Goal: Task Accomplishment & Management: Complete application form

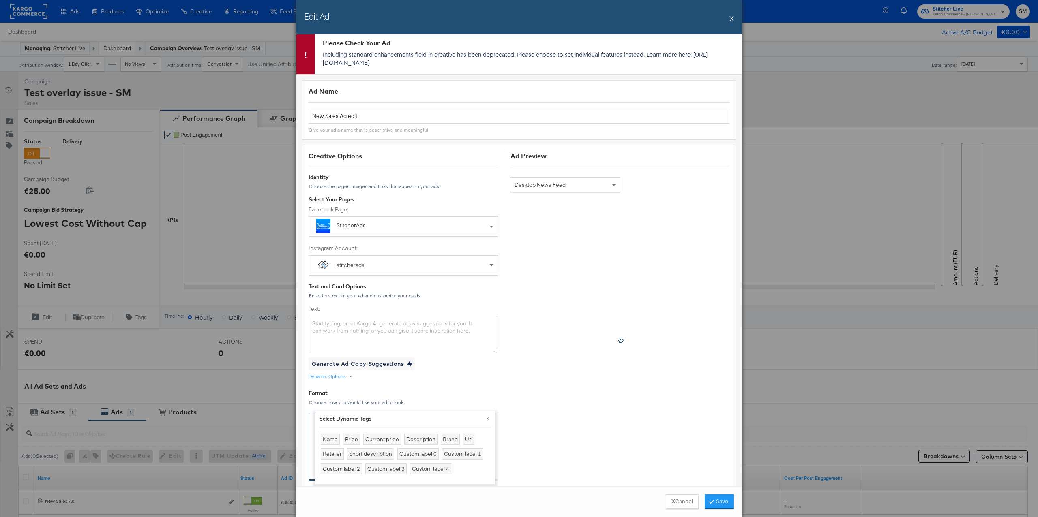
click at [731, 21] on button "X" at bounding box center [732, 18] width 4 height 16
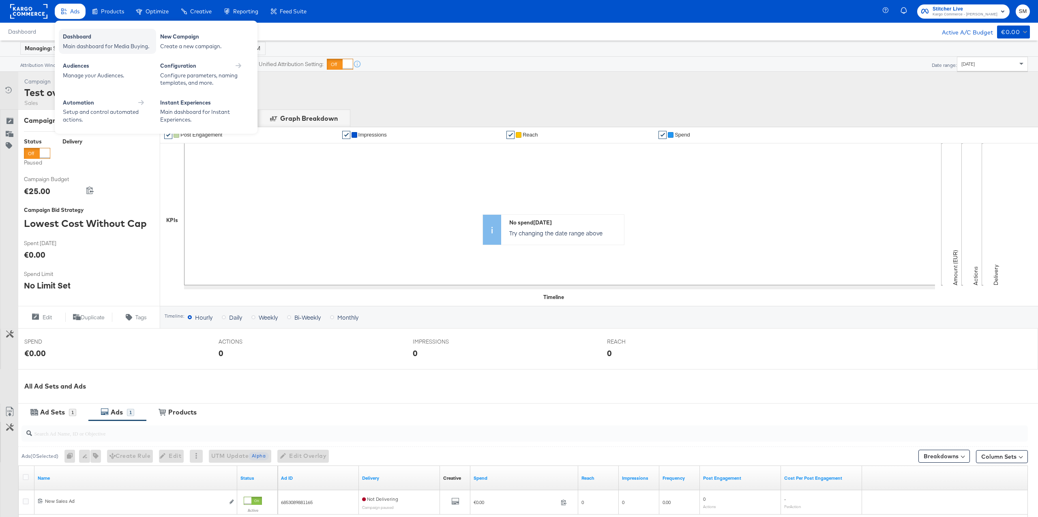
click at [78, 39] on div "Dashboard" at bounding box center [107, 38] width 89 height 10
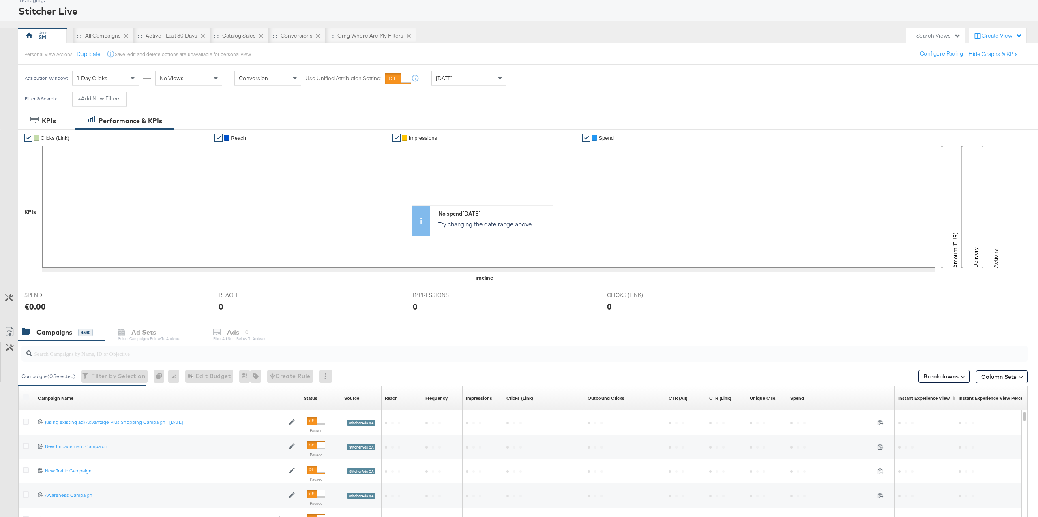
scroll to position [78, 0]
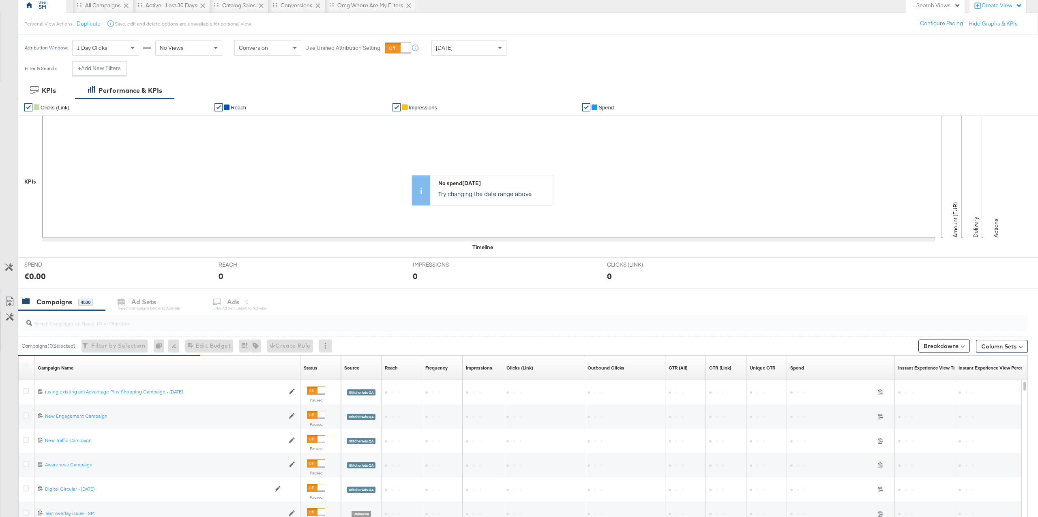
click at [207, 322] on input "search" at bounding box center [482, 320] width 901 height 16
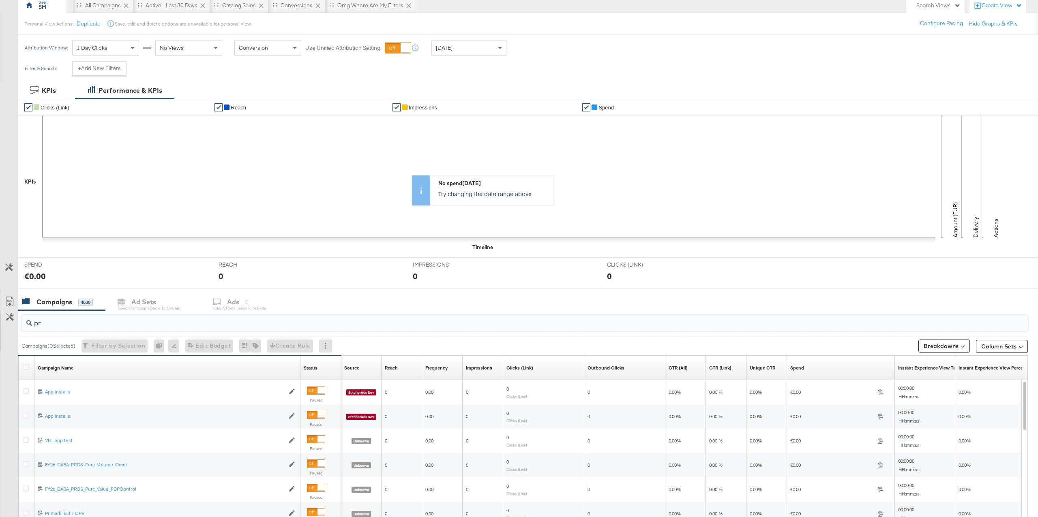
type input "p"
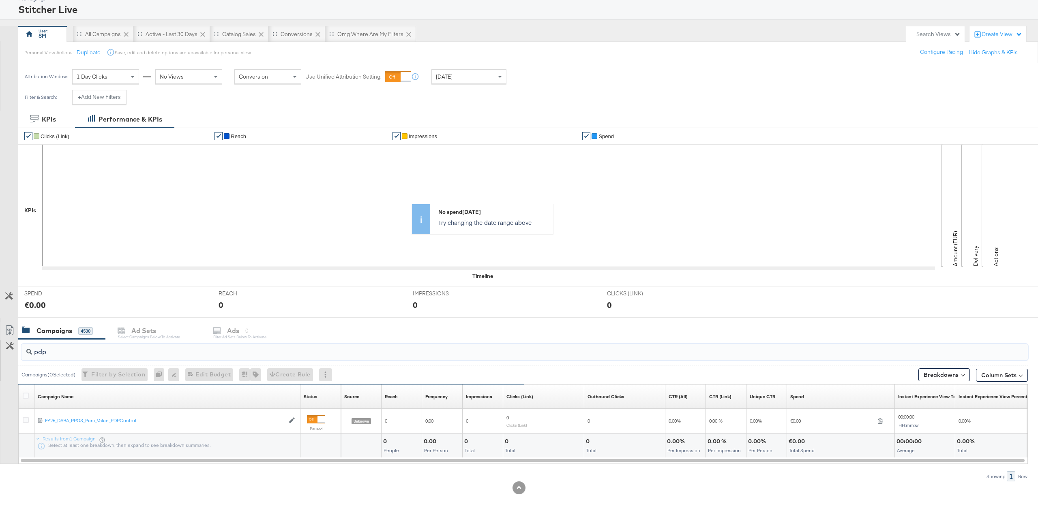
scroll to position [0, 0]
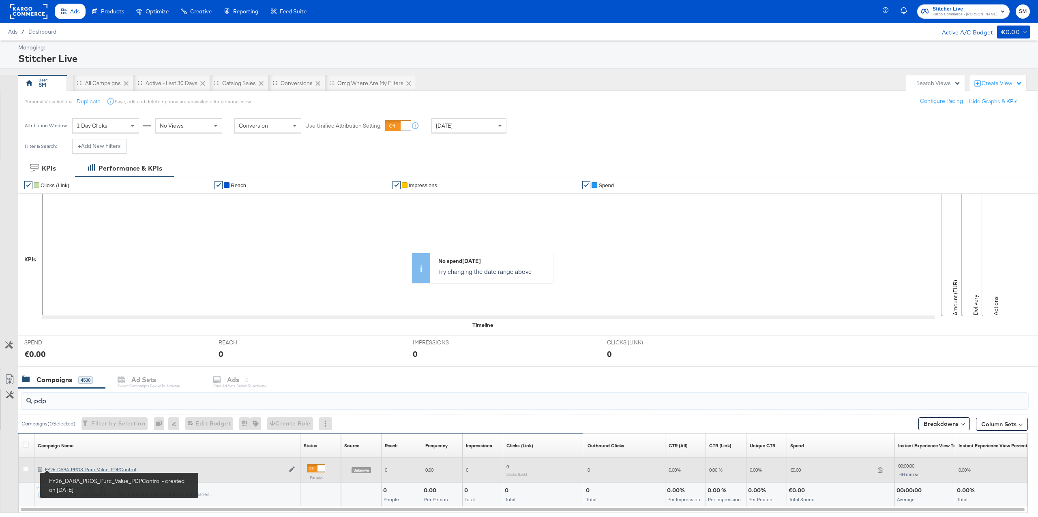
type input "pdp"
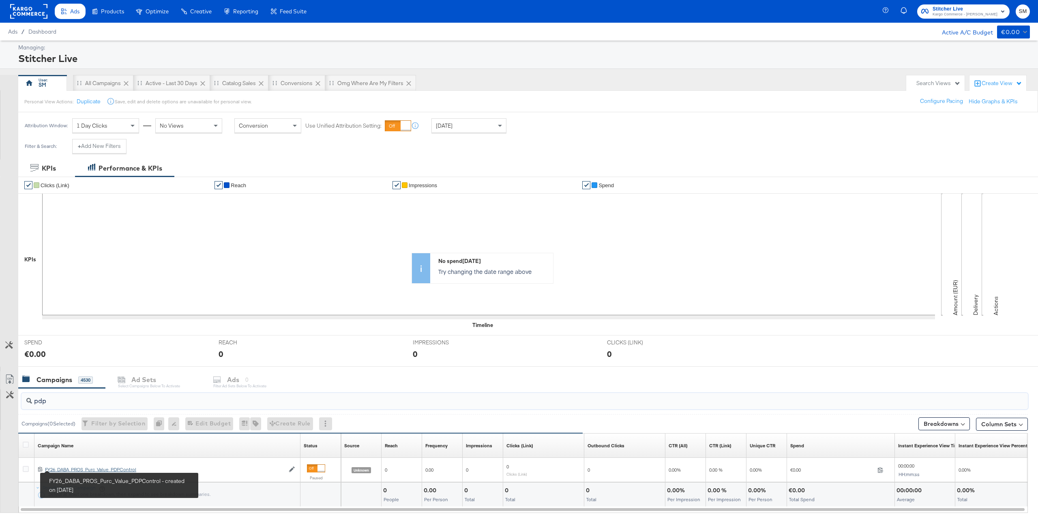
click at [71, 470] on div "FY26_DABA_PROS_Purc_Value_PDPControl FY26_DABA_PROS_Purc_Value_PDPControl" at bounding box center [165, 470] width 240 height 6
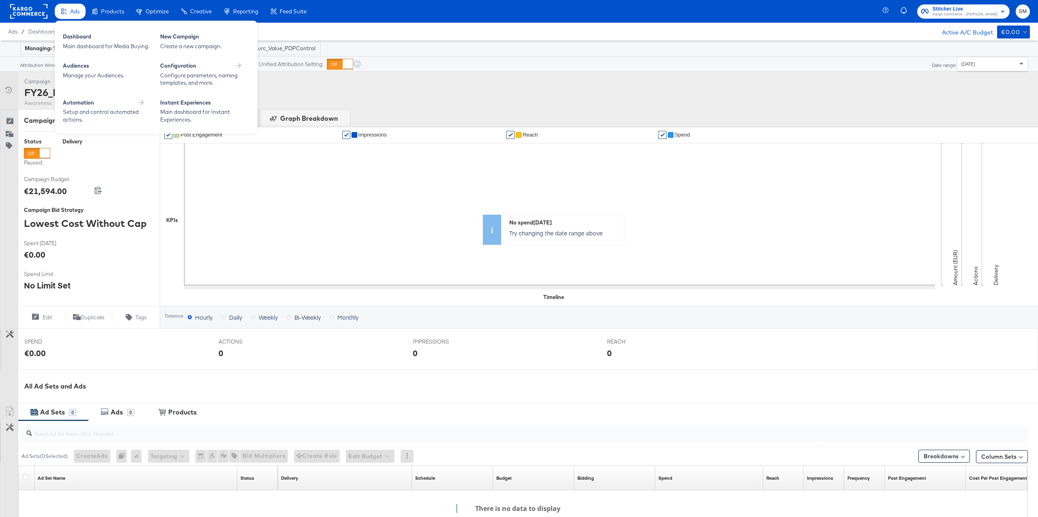
click at [79, 13] on span "Ads" at bounding box center [74, 11] width 9 height 6
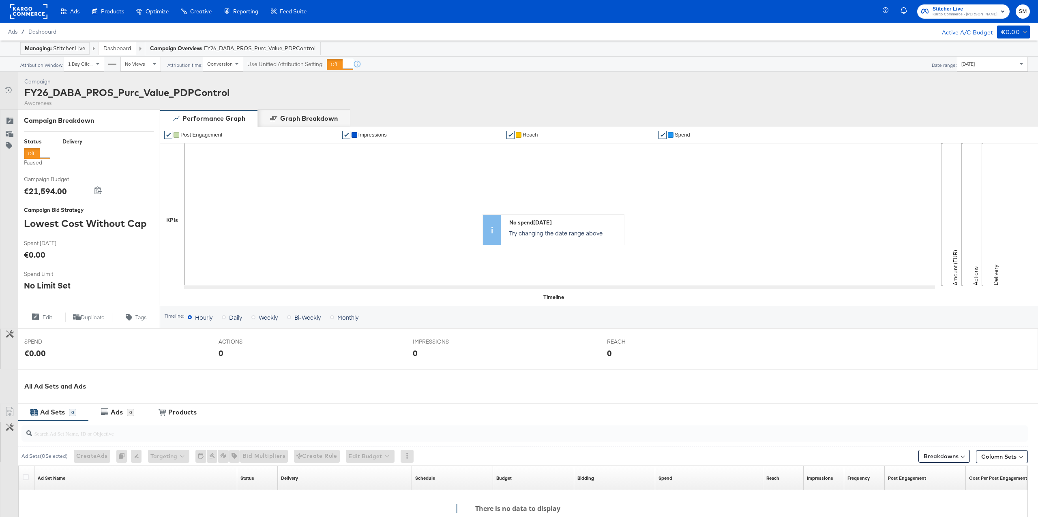
click at [123, 51] on link "Dashboard" at bounding box center [117, 48] width 28 height 7
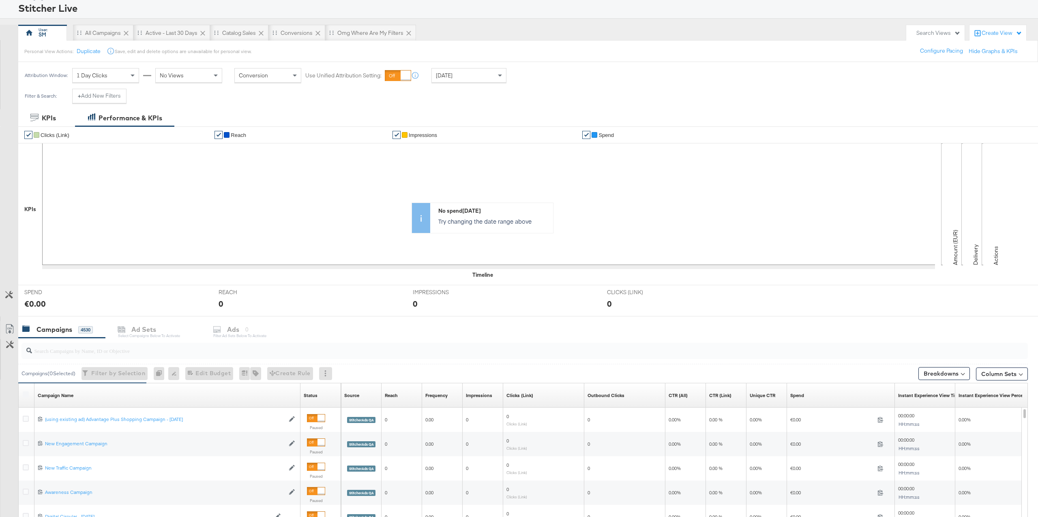
scroll to position [97, 0]
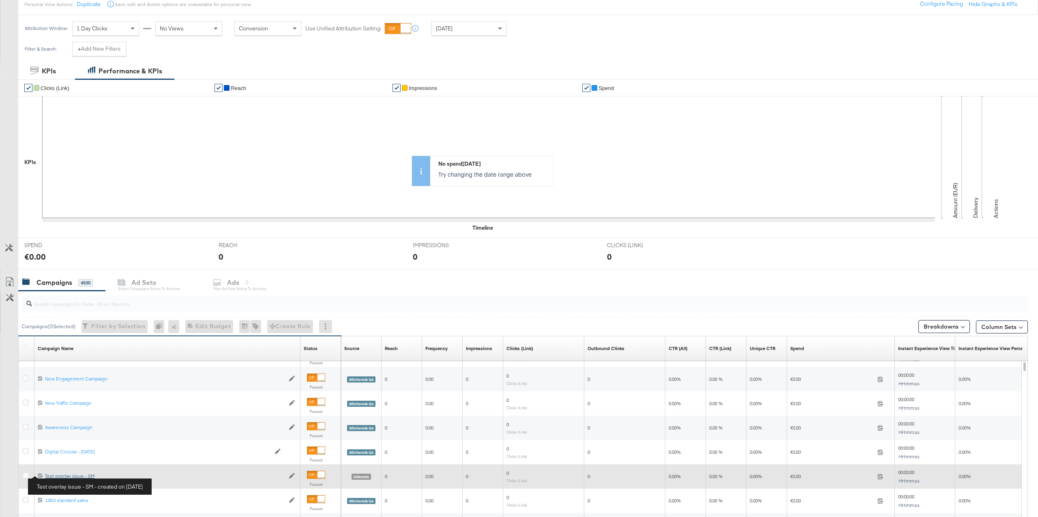
click at [58, 475] on div "Test overlay issue - SM Test overlay issue - SM" at bounding box center [165, 476] width 240 height 6
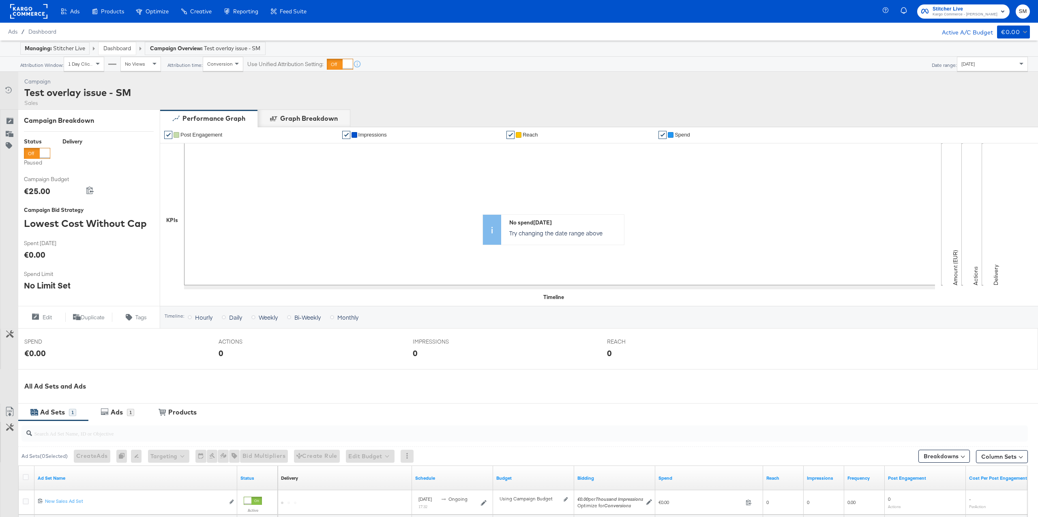
scroll to position [102, 0]
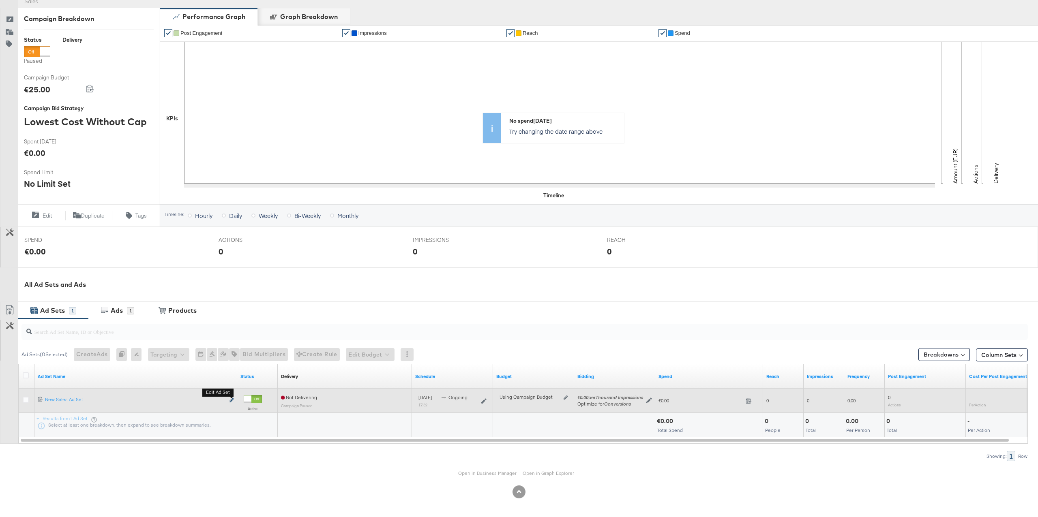
click at [230, 401] on icon "link" at bounding box center [232, 400] width 4 height 4
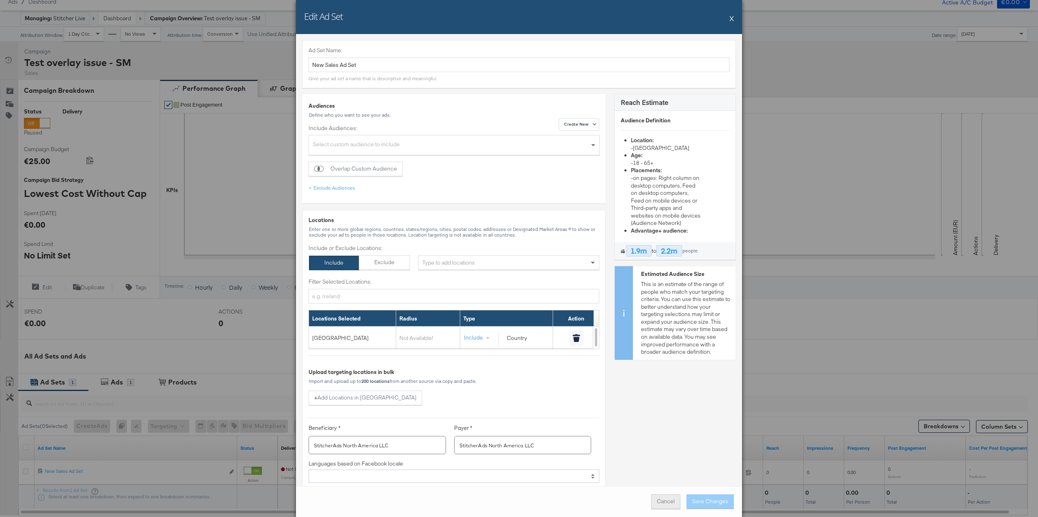
scroll to position [25, 0]
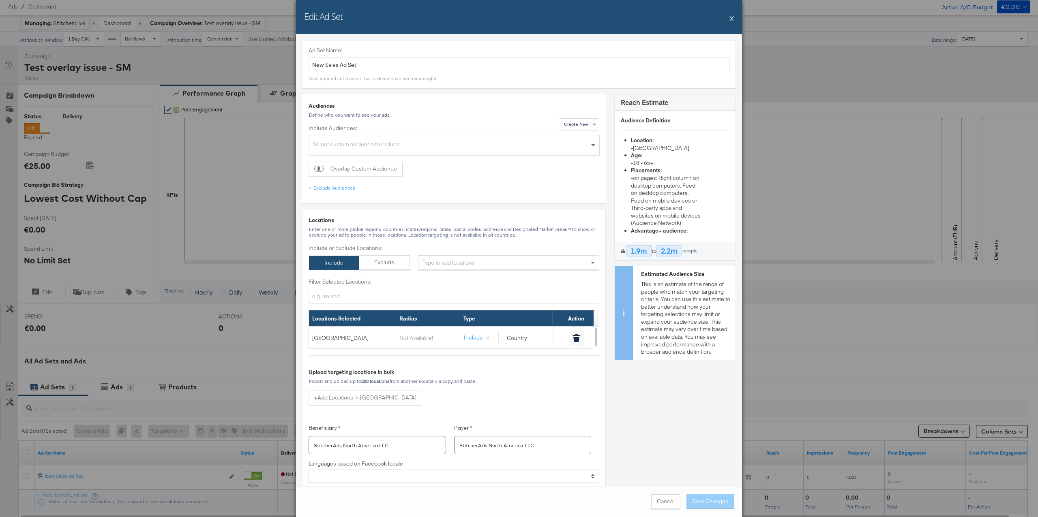
click at [667, 515] on div "Cancel Save Changes" at bounding box center [519, 502] width 446 height 31
click at [666, 504] on button "Cancel" at bounding box center [665, 502] width 29 height 15
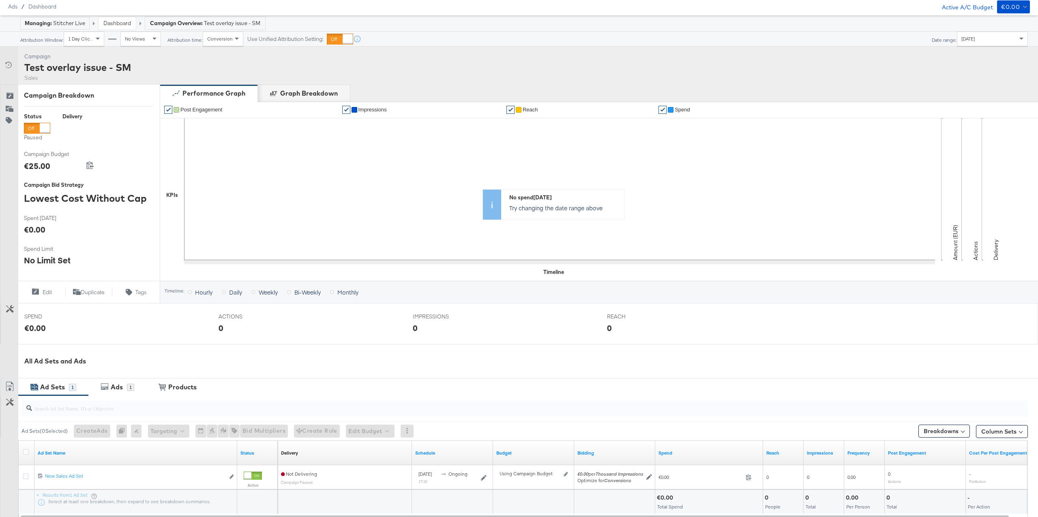
scroll to position [0, 0]
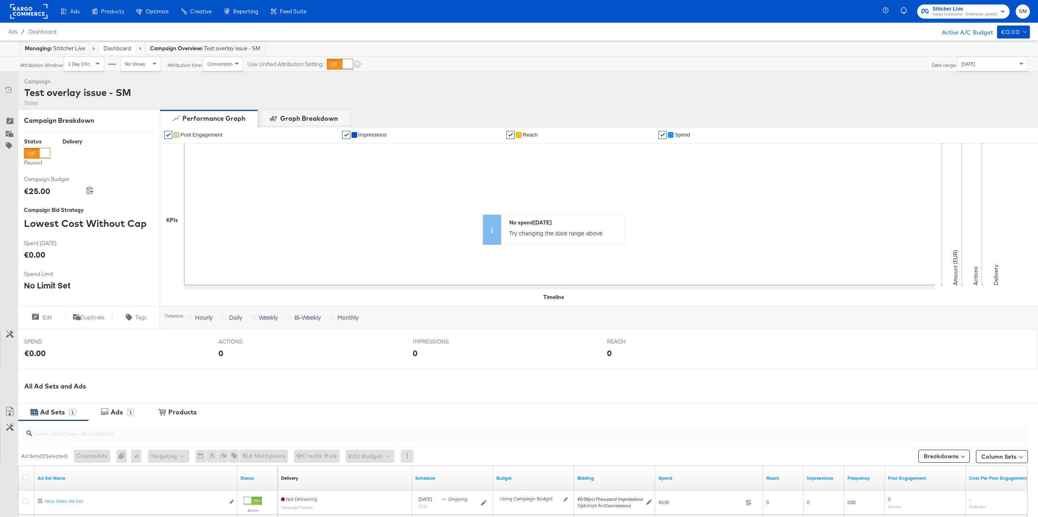
click at [117, 47] on link "Dashboard" at bounding box center [117, 48] width 28 height 7
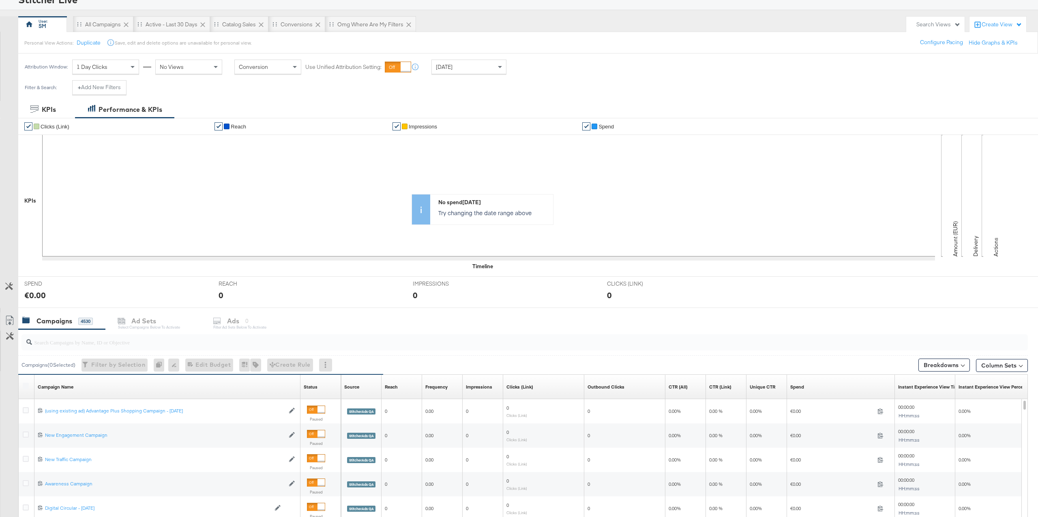
scroll to position [66, 0]
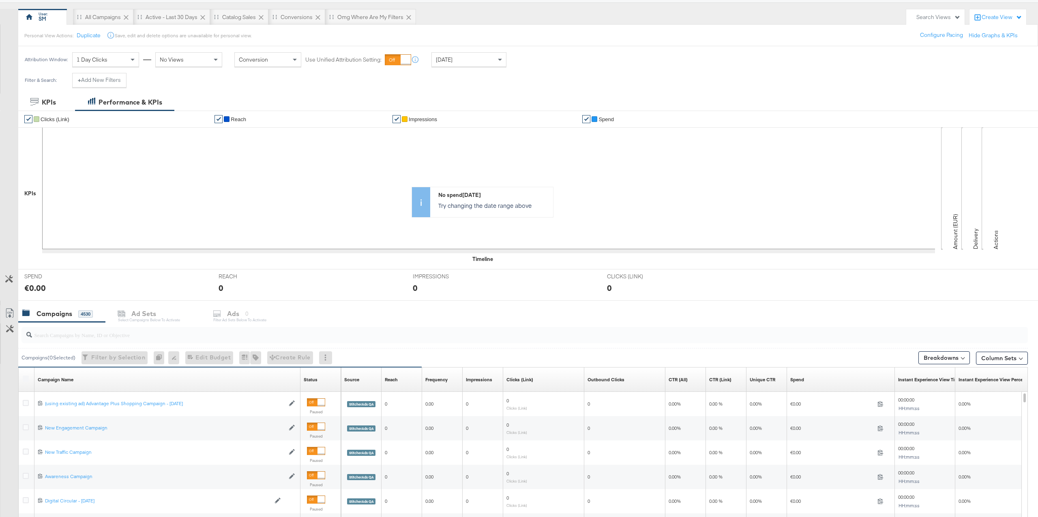
click at [257, 329] on input "search" at bounding box center [482, 332] width 901 height 16
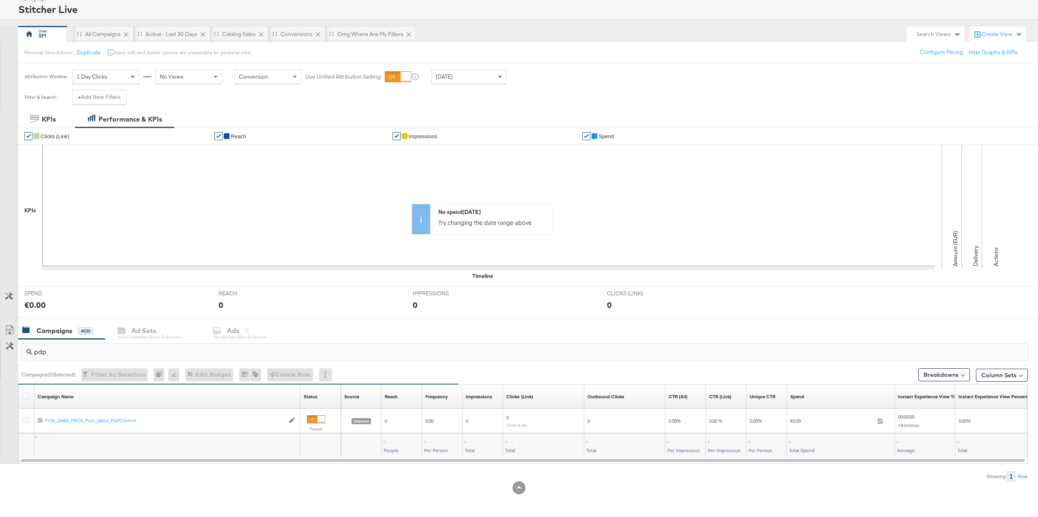
scroll to position [49, 0]
type input "p"
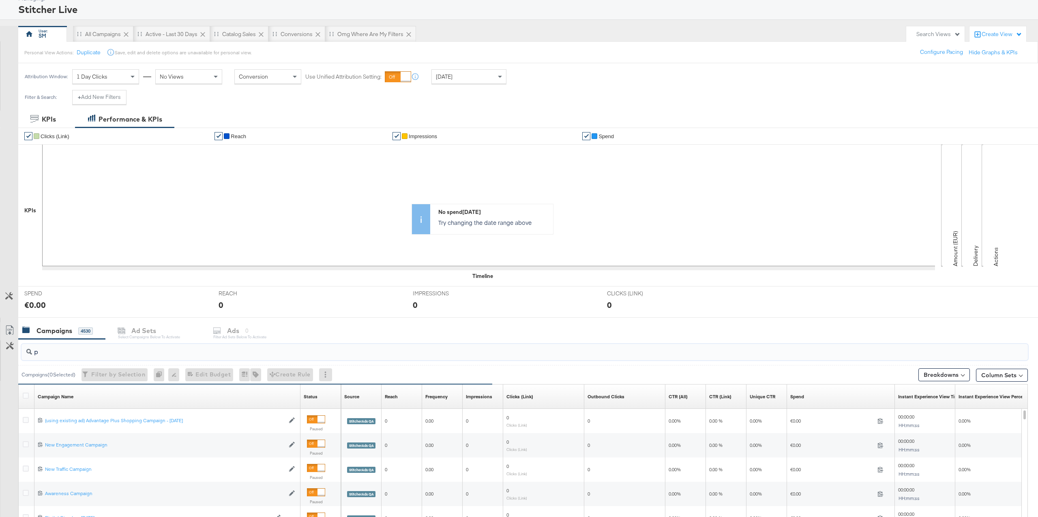
scroll to position [66, 0]
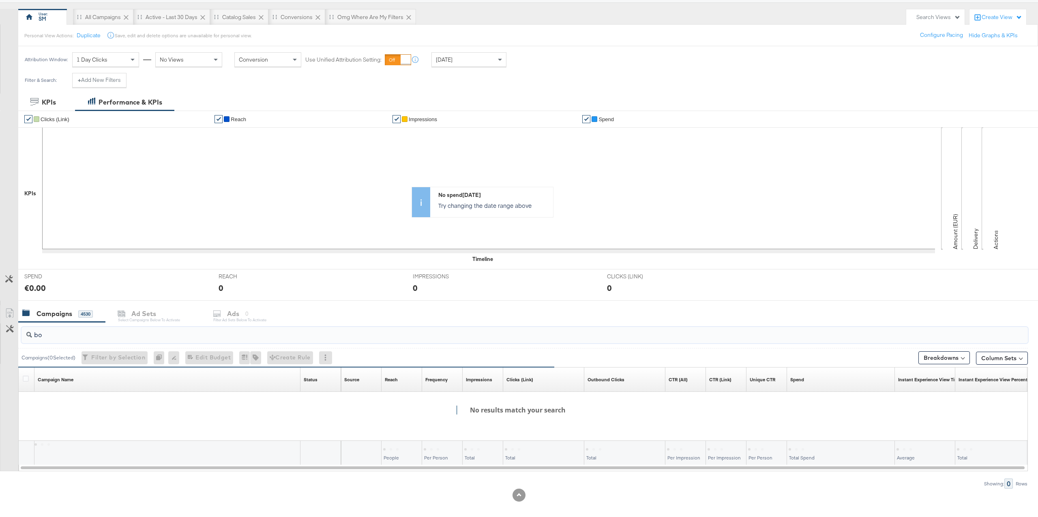
type input "b"
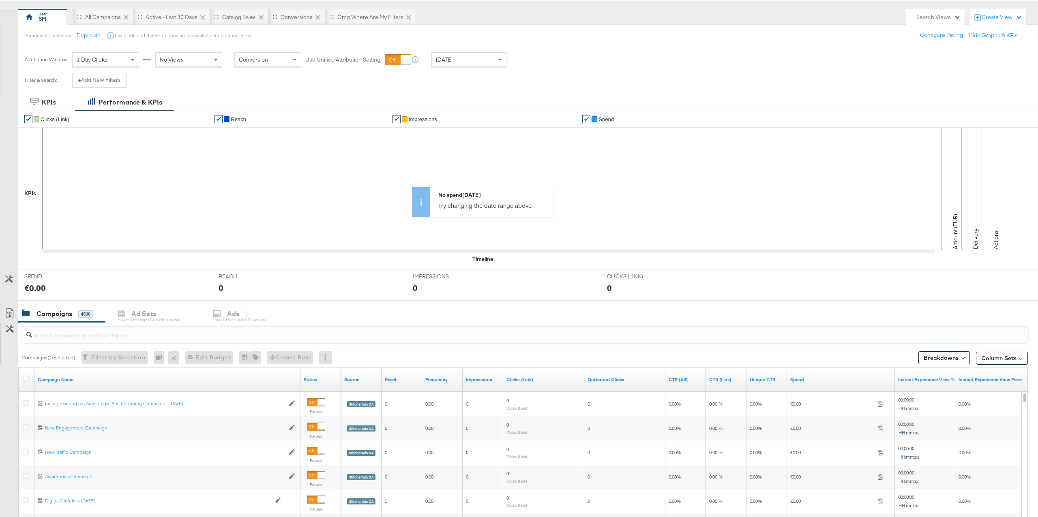
click at [171, 297] on div "SPEND SPEND €0.00" at bounding box center [115, 285] width 194 height 31
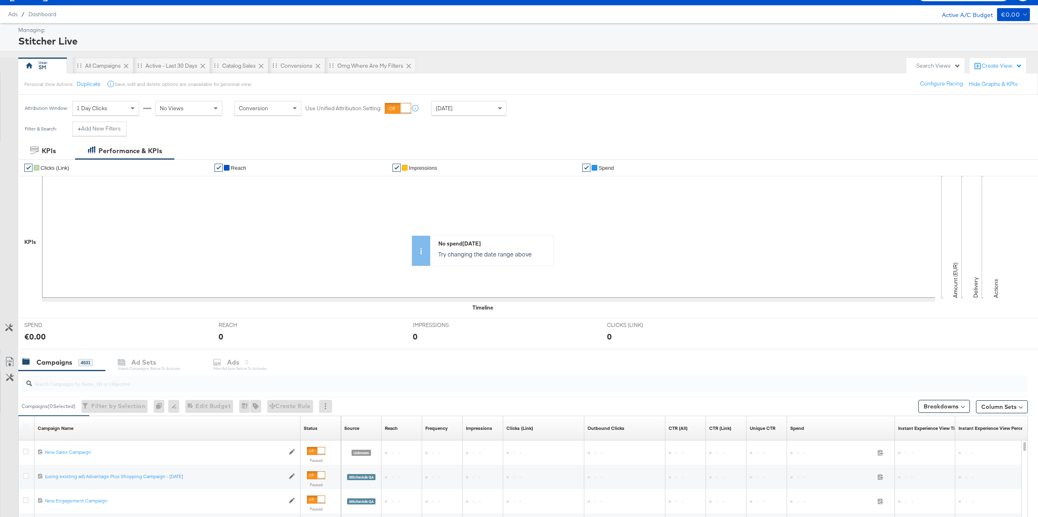
scroll to position [29, 0]
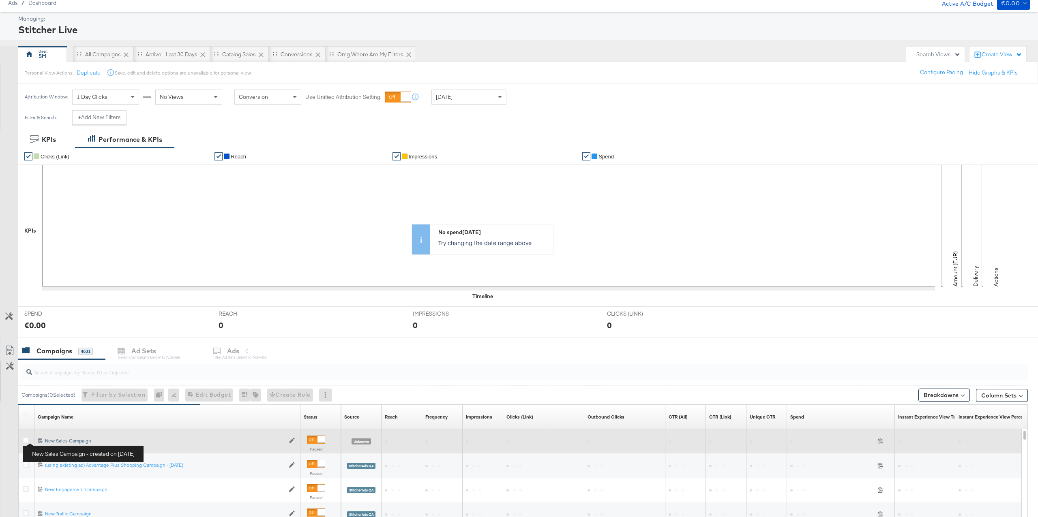
click at [54, 442] on div "New Sales Campaign New Sales Campaign" at bounding box center [165, 441] width 240 height 6
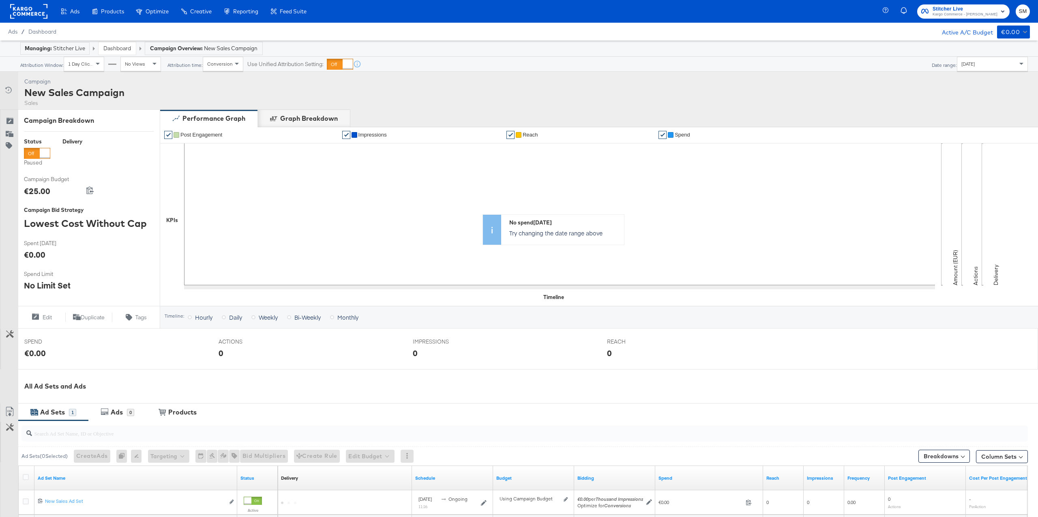
scroll to position [102, 0]
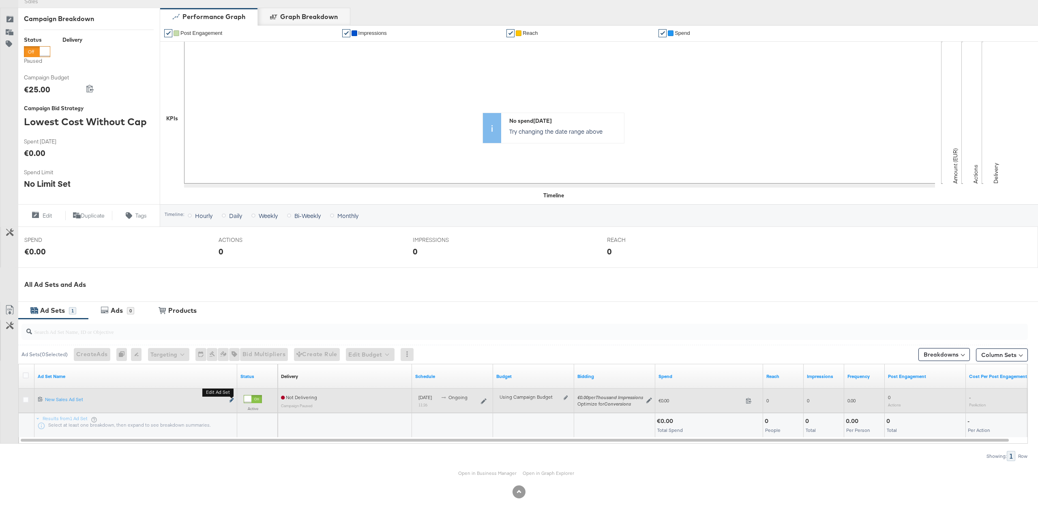
click at [230, 400] on icon "link" at bounding box center [232, 400] width 4 height 4
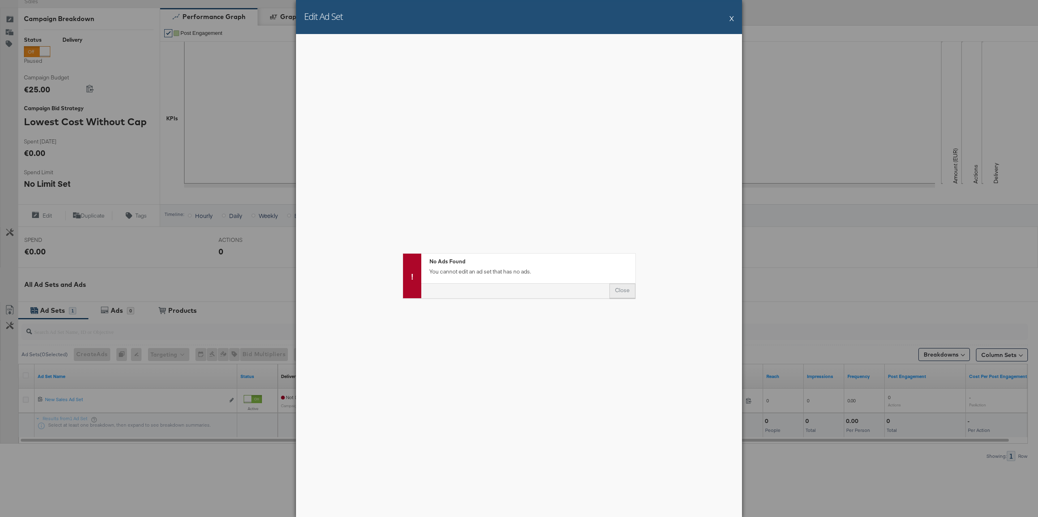
click at [620, 292] on button "Close" at bounding box center [622, 290] width 26 height 15
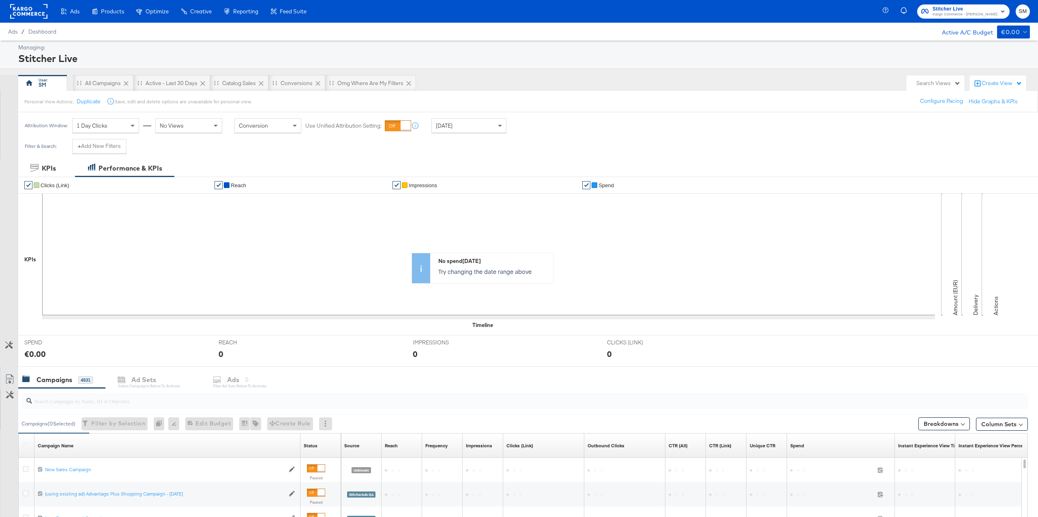
scroll to position [66, 0]
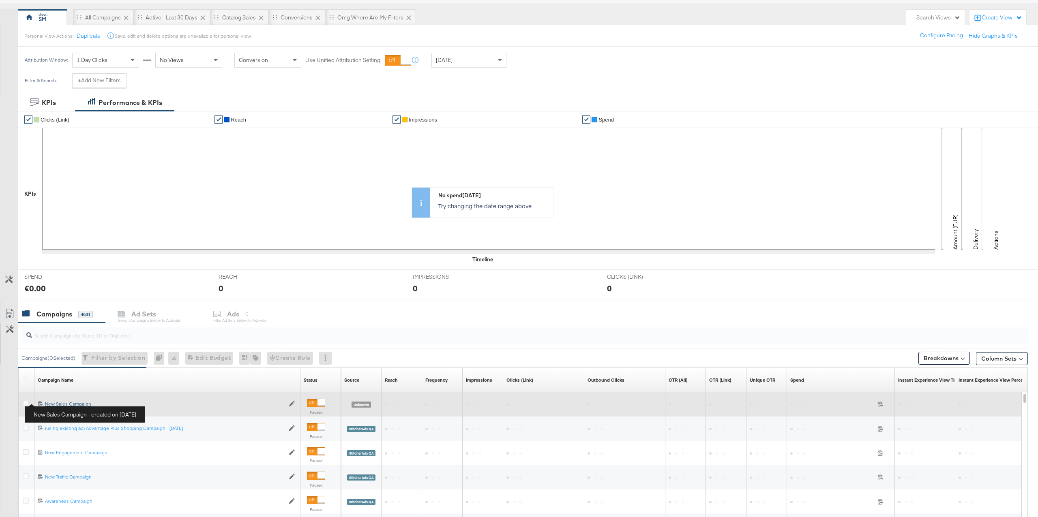
click at [56, 403] on div "New Sales Campaign New Sales Campaign" at bounding box center [165, 404] width 240 height 6
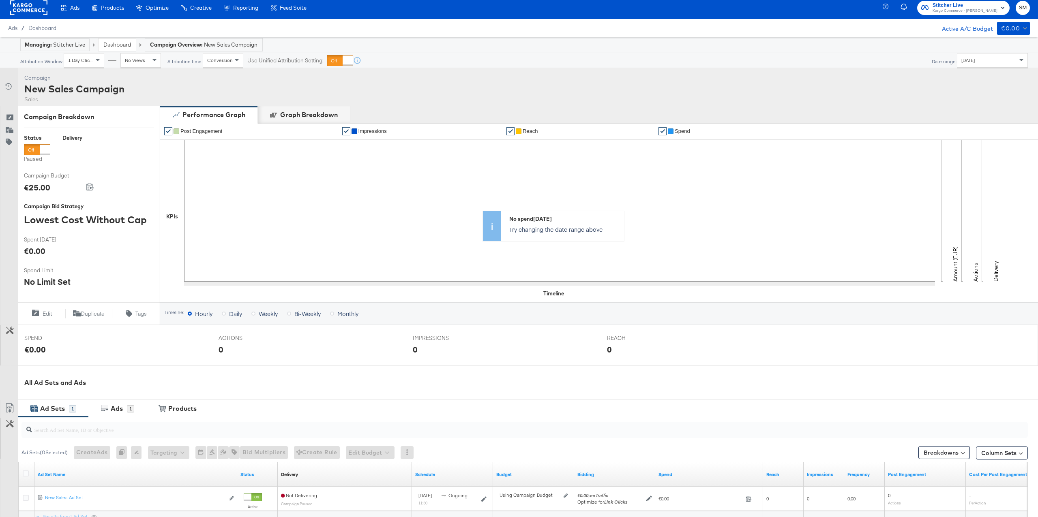
scroll to position [39, 0]
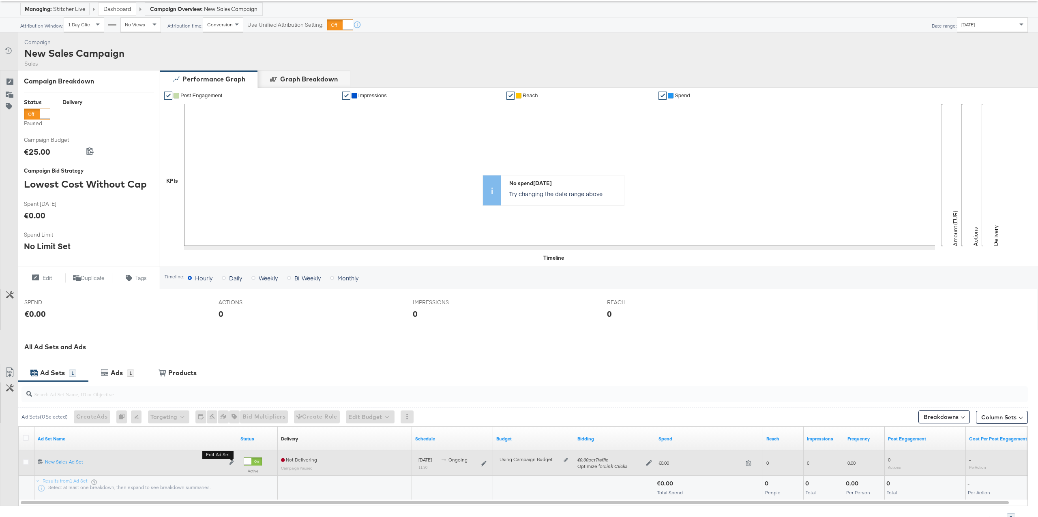
click at [232, 466] on button "Edit ad set" at bounding box center [231, 463] width 5 height 9
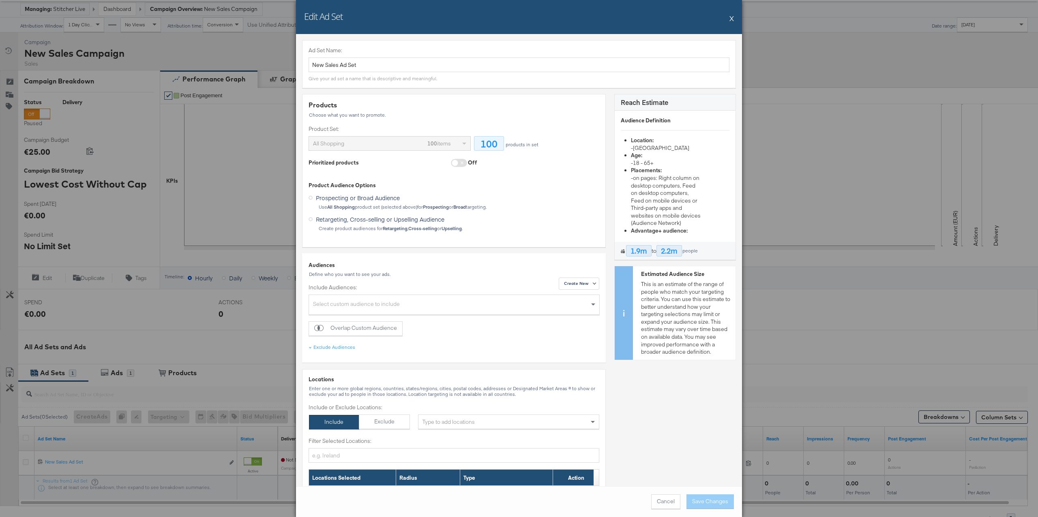
click at [459, 165] on span at bounding box center [459, 163] width 16 height 8
click at [667, 501] on button "Cancel" at bounding box center [665, 502] width 29 height 15
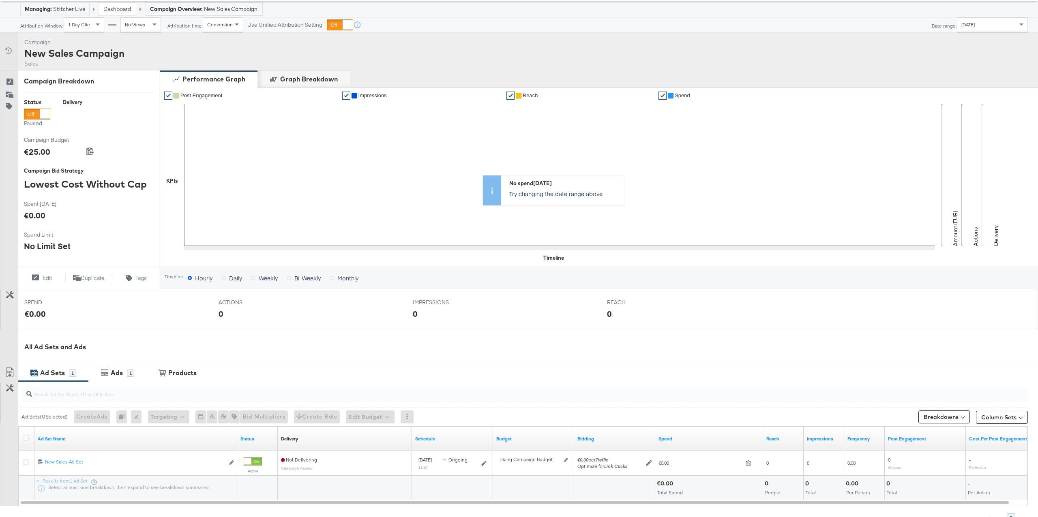
scroll to position [0, 0]
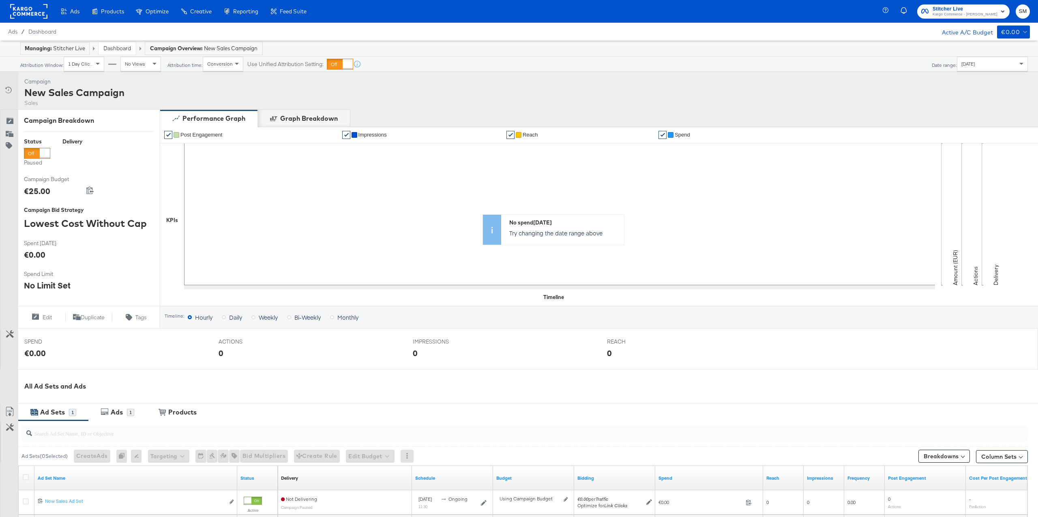
click at [128, 49] on link "Dashboard" at bounding box center [117, 48] width 28 height 7
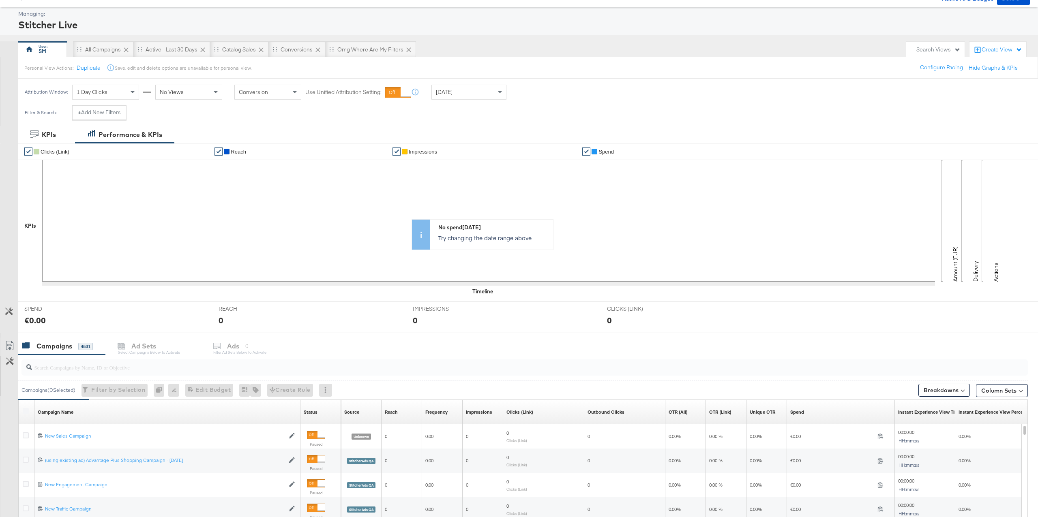
scroll to position [38, 0]
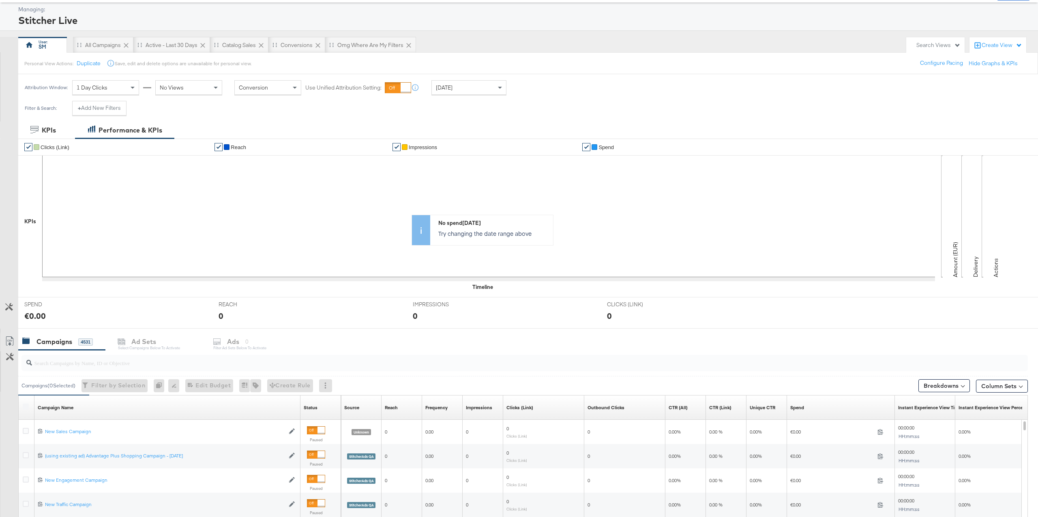
click at [264, 365] on input "search" at bounding box center [482, 360] width 901 height 16
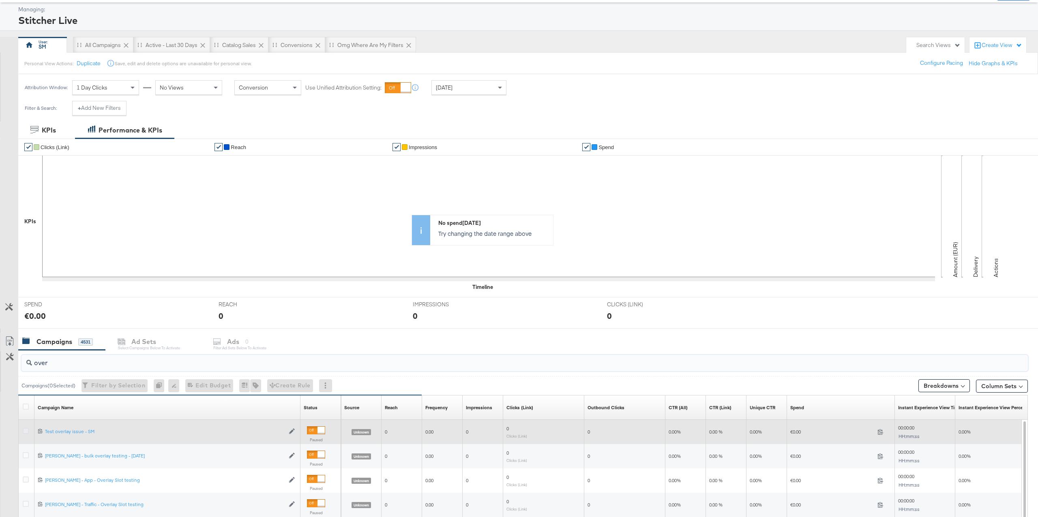
type input "over"
click at [26, 433] on icon at bounding box center [26, 431] width 6 height 6
click at [0, 0] on input "checkbox" at bounding box center [0, 0] width 0 height 0
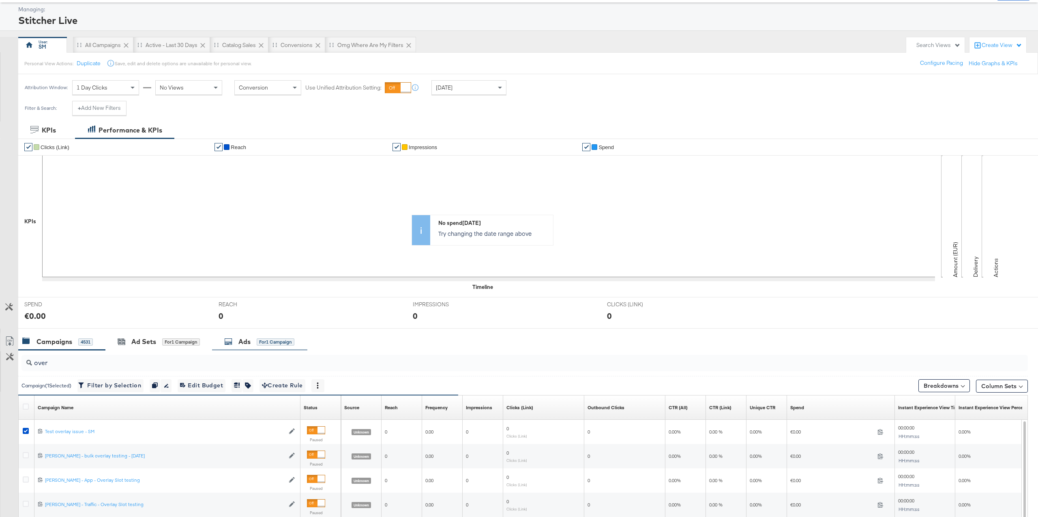
click at [253, 345] on div "Ads for 1 Campaign" at bounding box center [259, 341] width 70 height 9
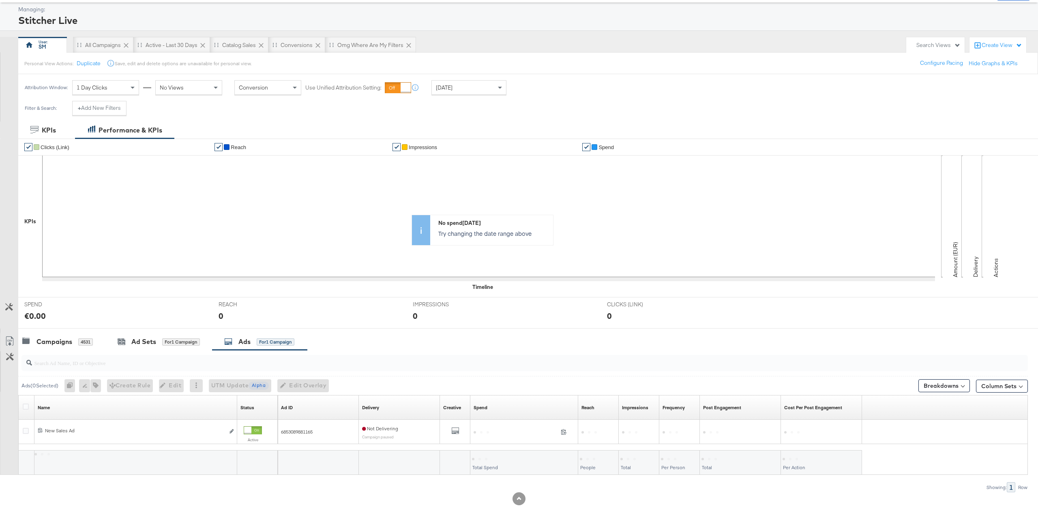
scroll to position [49, 0]
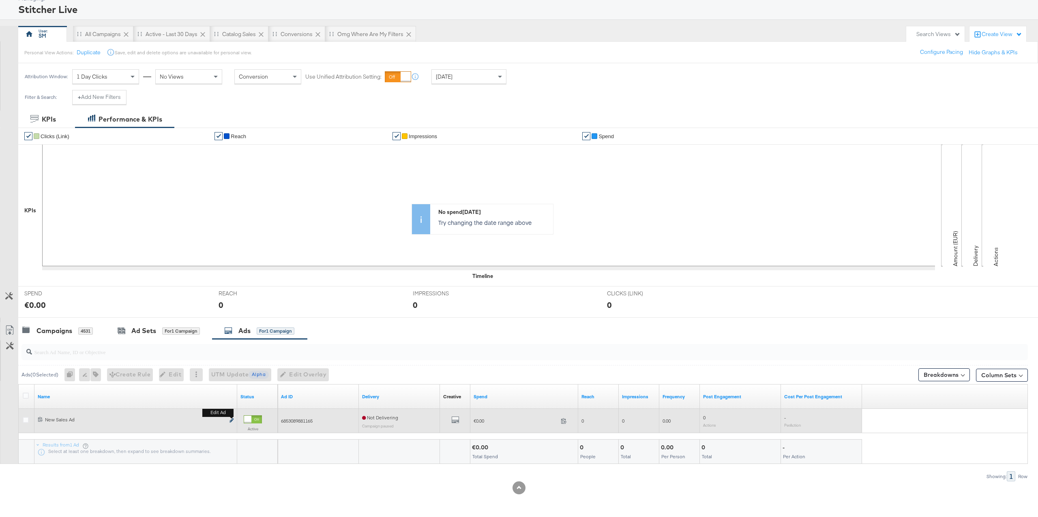
click at [232, 419] on button "Edit ad" at bounding box center [231, 421] width 5 height 9
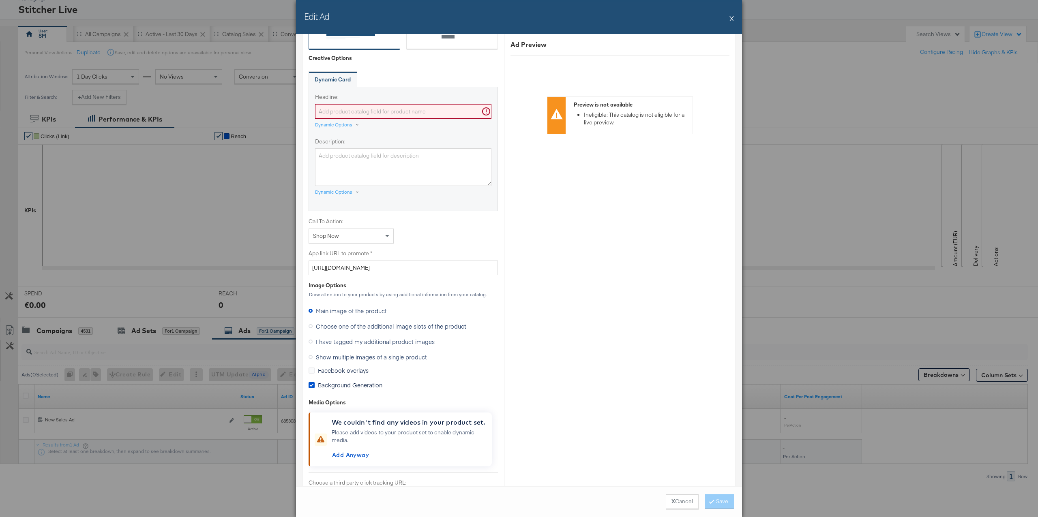
scroll to position [388, 0]
click at [322, 126] on div "Dynamic Options" at bounding box center [333, 127] width 37 height 6
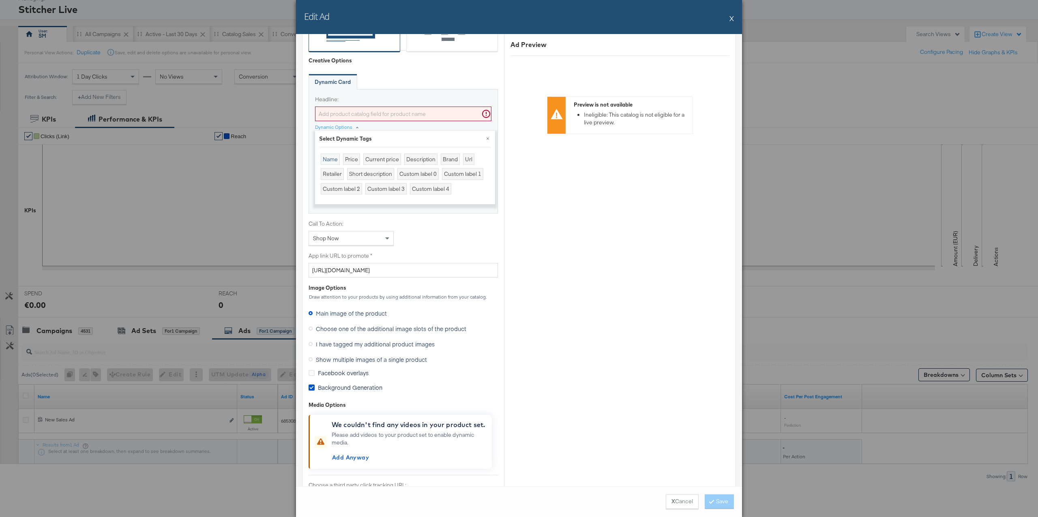
click at [331, 157] on div "Name" at bounding box center [330, 160] width 19 height 12
type input "{{[DOMAIN_NAME]}}"
click at [433, 230] on div "Call To Action: Shop Now" at bounding box center [403, 233] width 189 height 26
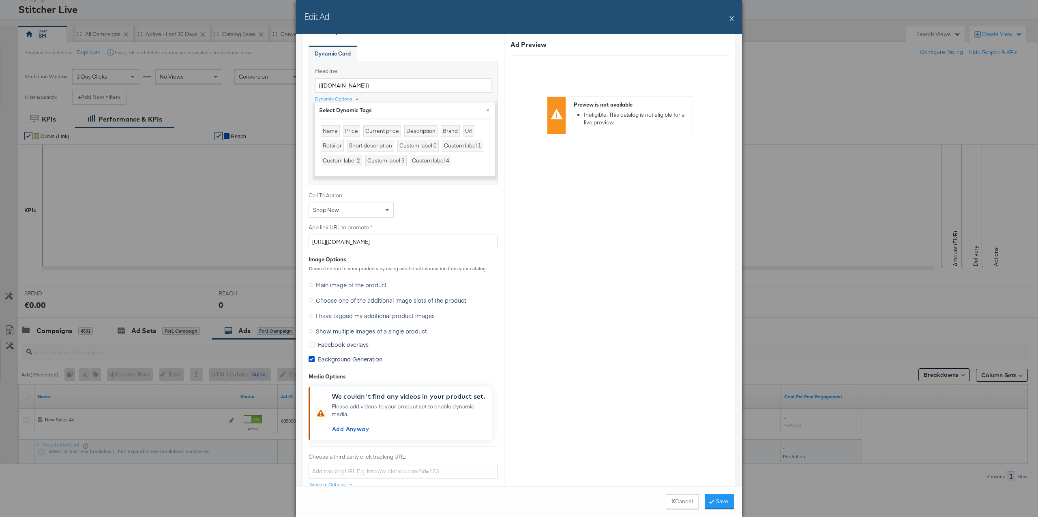
scroll to position [417, 0]
drag, startPoint x: 345, startPoint y: 357, endPoint x: 357, endPoint y: 354, distance: 12.6
click at [345, 357] on span "Background Generation" at bounding box center [350, 358] width 64 height 8
click at [0, 0] on input "Background Generation" at bounding box center [0, 0] width 0 height 0
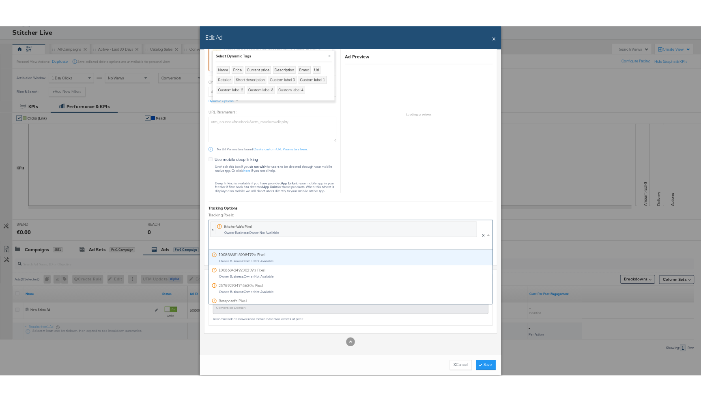
scroll to position [1, 0]
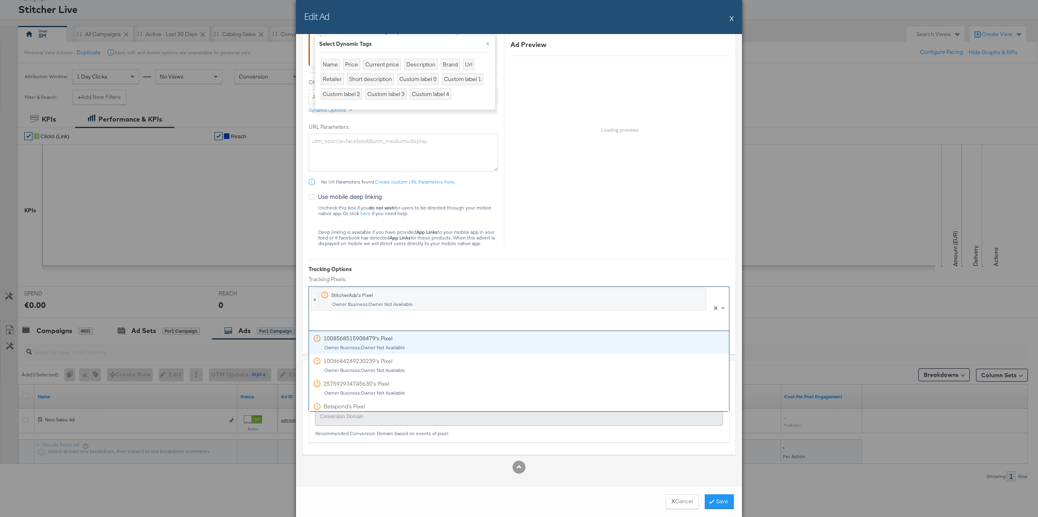
click at [393, 322] on div at bounding box center [508, 323] width 395 height 14
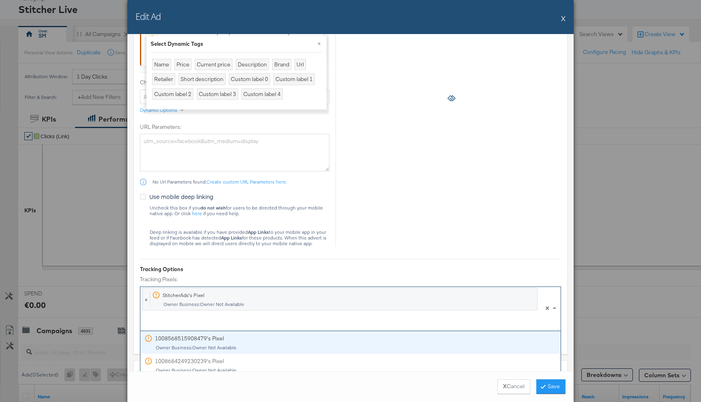
scroll to position [59, 0]
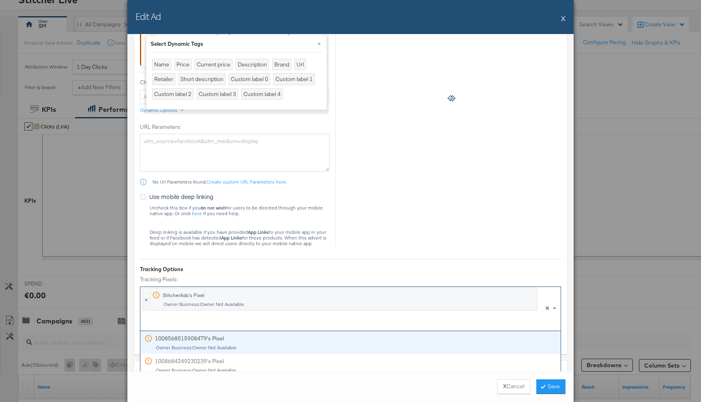
click at [290, 315] on span "× StitcherAds's Pixel Owner Business: Owner Not Available" at bounding box center [338, 308] width 397 height 44
paste input "CC Offline Event Set 1"
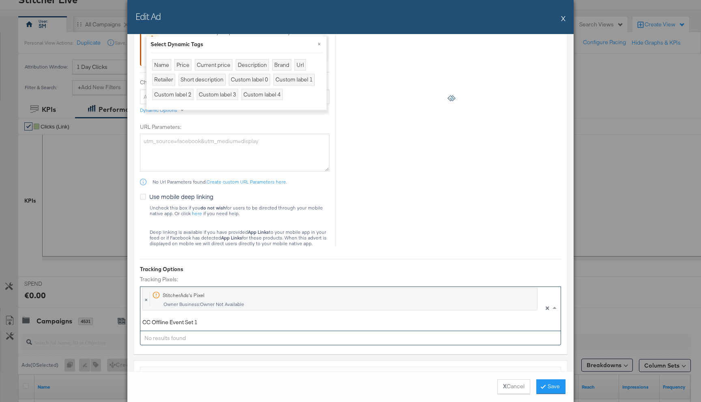
scroll to position [792, 0]
type input "C"
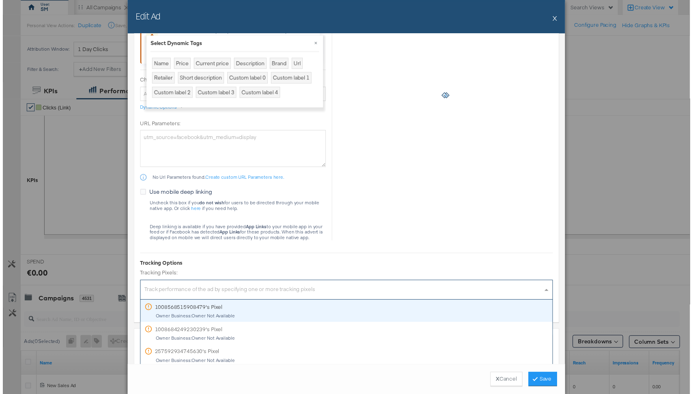
scroll to position [0, 0]
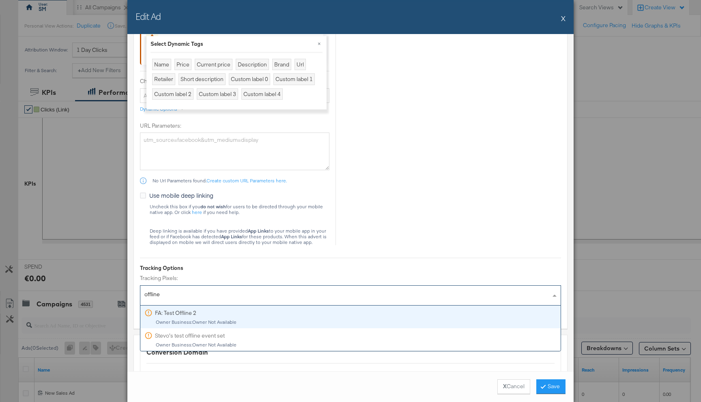
type input "offline"
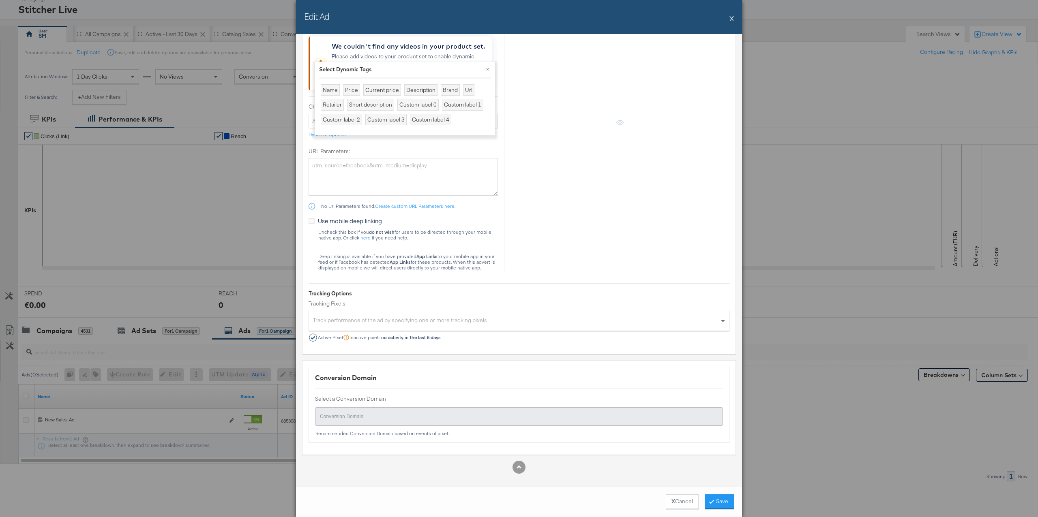
scroll to position [767, 0]
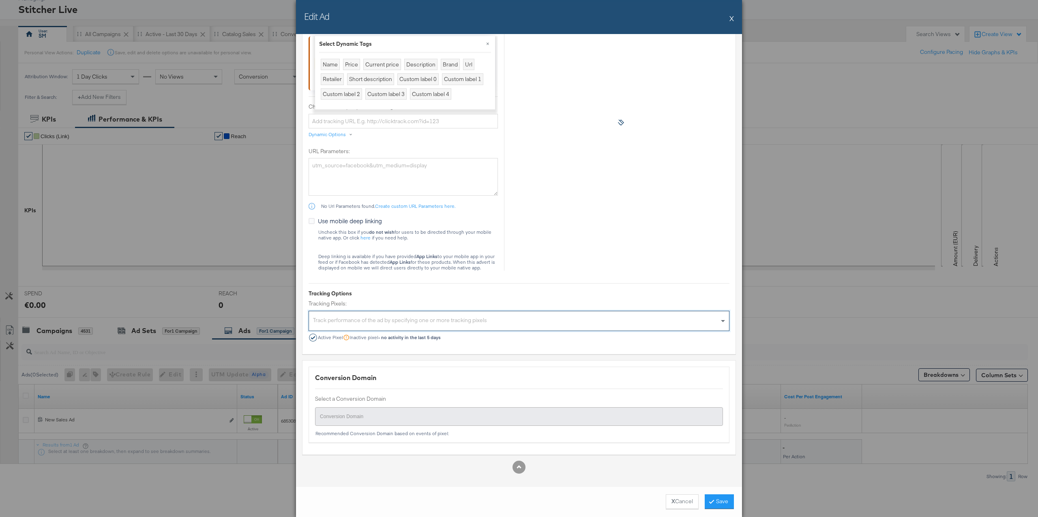
click at [733, 16] on button "X" at bounding box center [732, 18] width 4 height 16
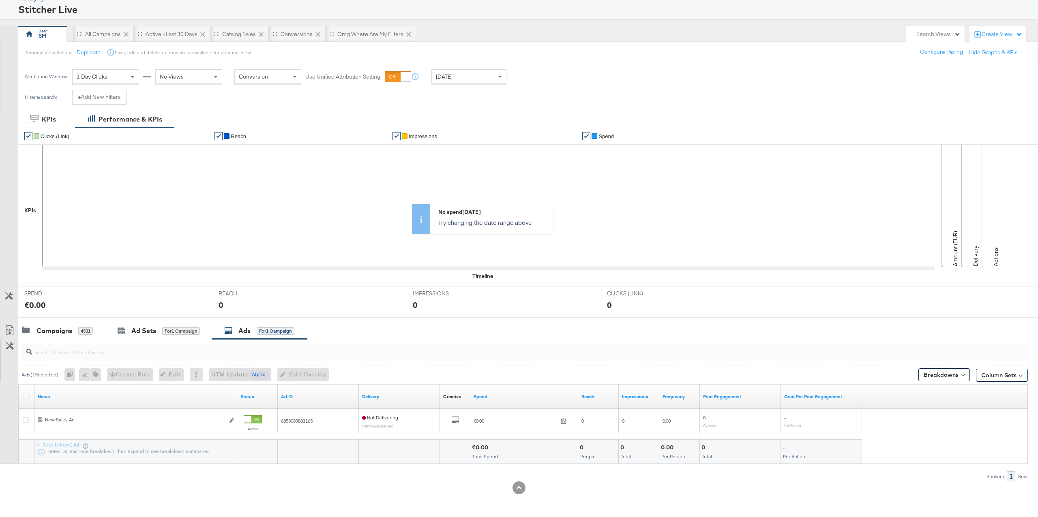
click at [75, 350] on input "search" at bounding box center [482, 349] width 901 height 16
click at [75, 328] on div "Campaigns 4531" at bounding box center [57, 330] width 71 height 9
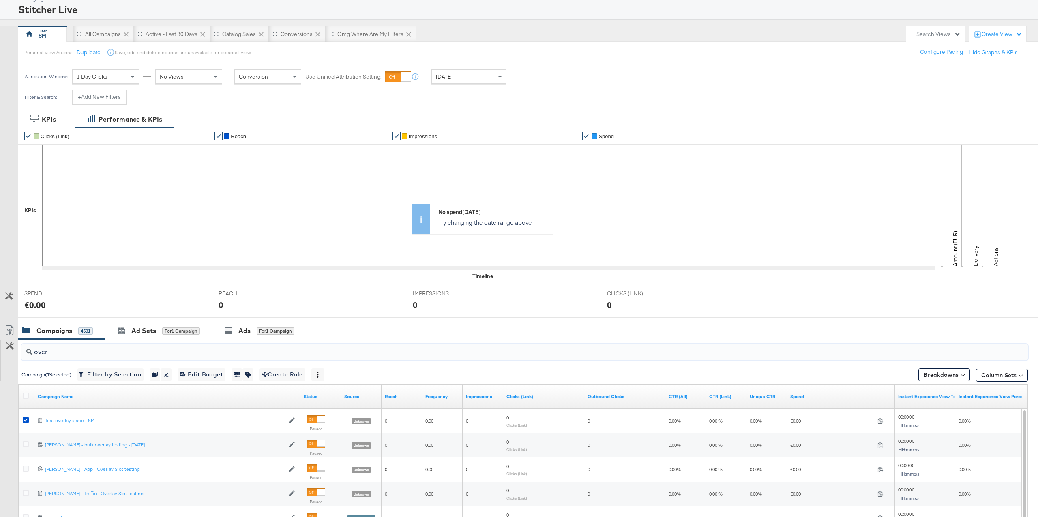
click at [88, 356] on input "over" at bounding box center [482, 349] width 901 height 16
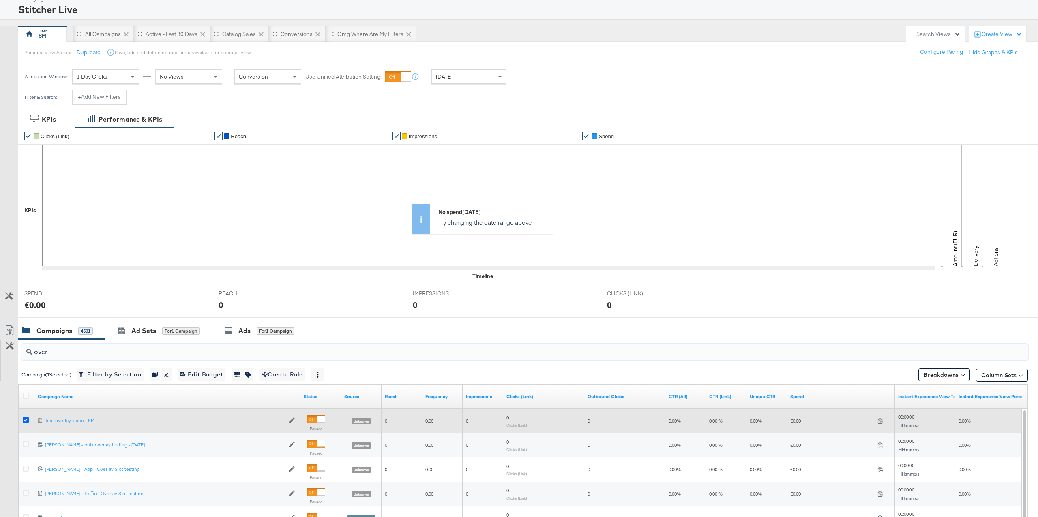
click at [24, 419] on icon at bounding box center [26, 420] width 6 height 6
click at [0, 0] on input "checkbox" at bounding box center [0, 0] width 0 height 0
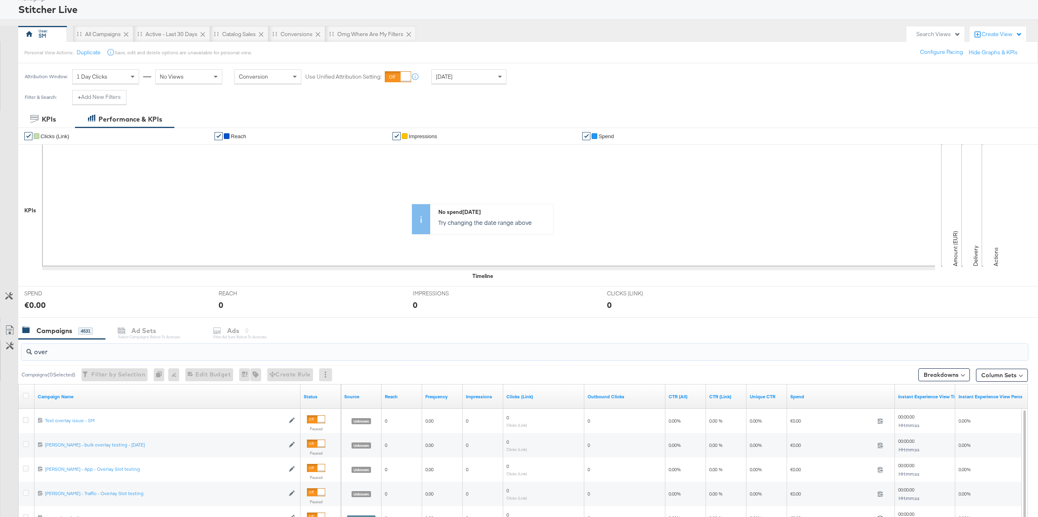
click at [71, 356] on input "over" at bounding box center [482, 349] width 901 height 16
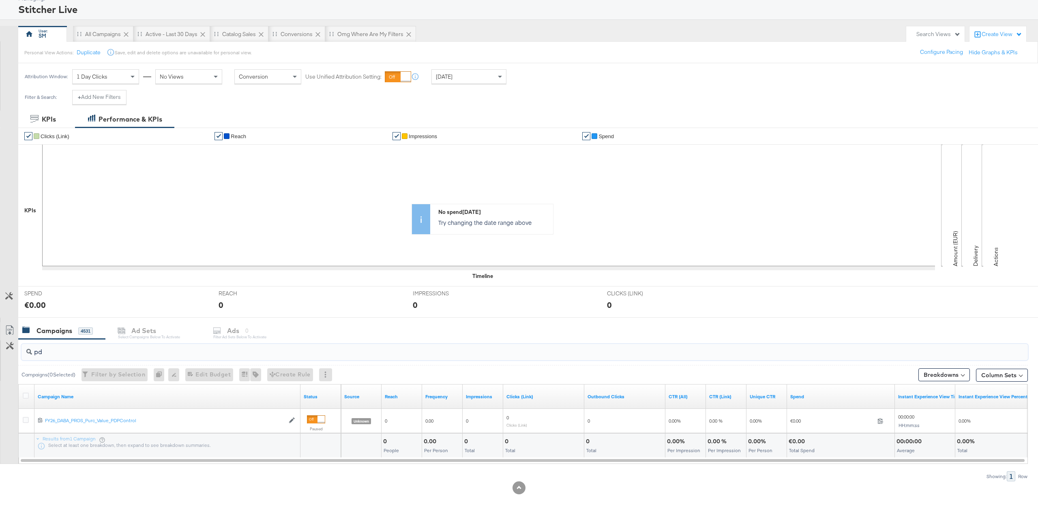
type input "p"
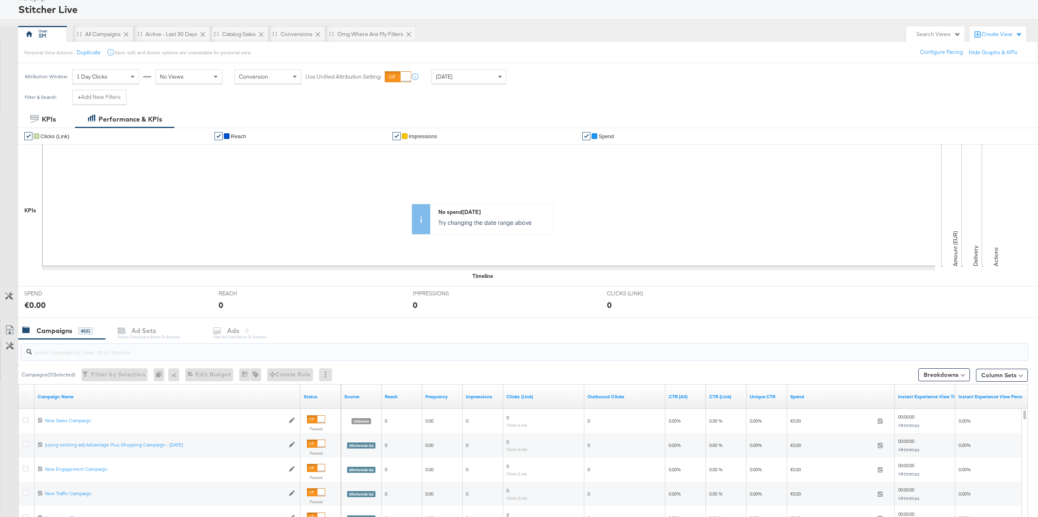
scroll to position [0, 0]
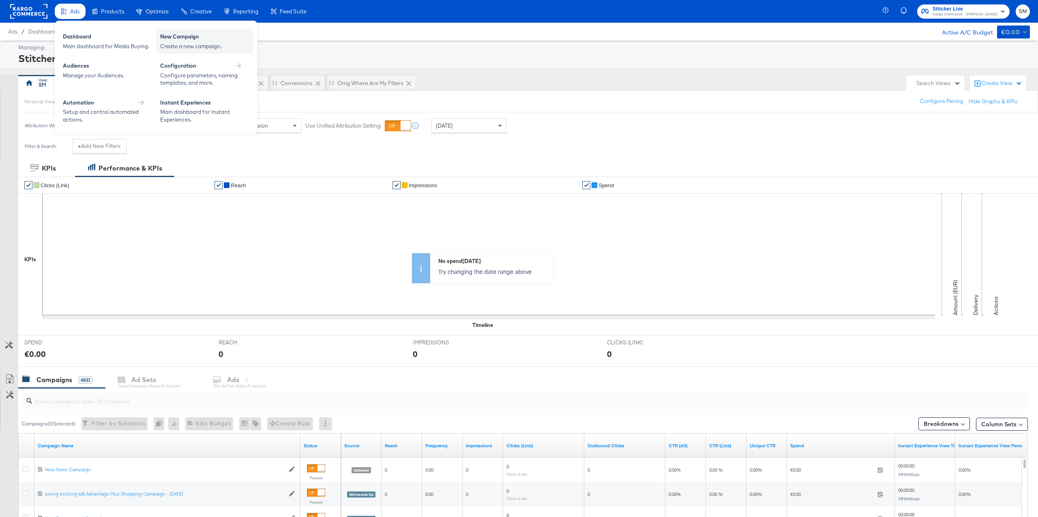
click at [161, 41] on div "New Campaign" at bounding box center [204, 38] width 89 height 10
click at [189, 39] on div "New Campaign" at bounding box center [204, 38] width 89 height 10
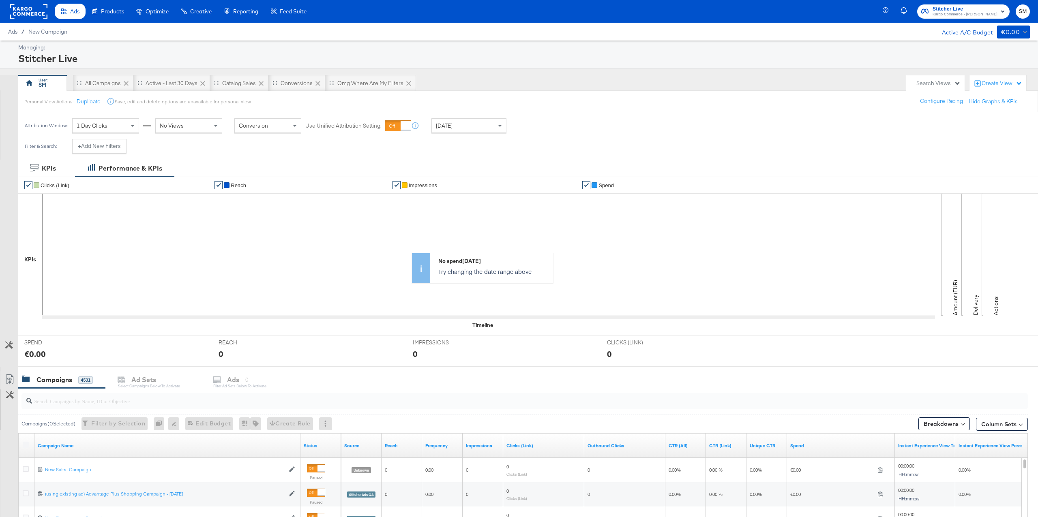
click at [532, 73] on div "Managing: Stitcher Live SM All Campaigns Active - Last 30 Days Catalog Sales Co…" at bounding box center [519, 377] width 1038 height 672
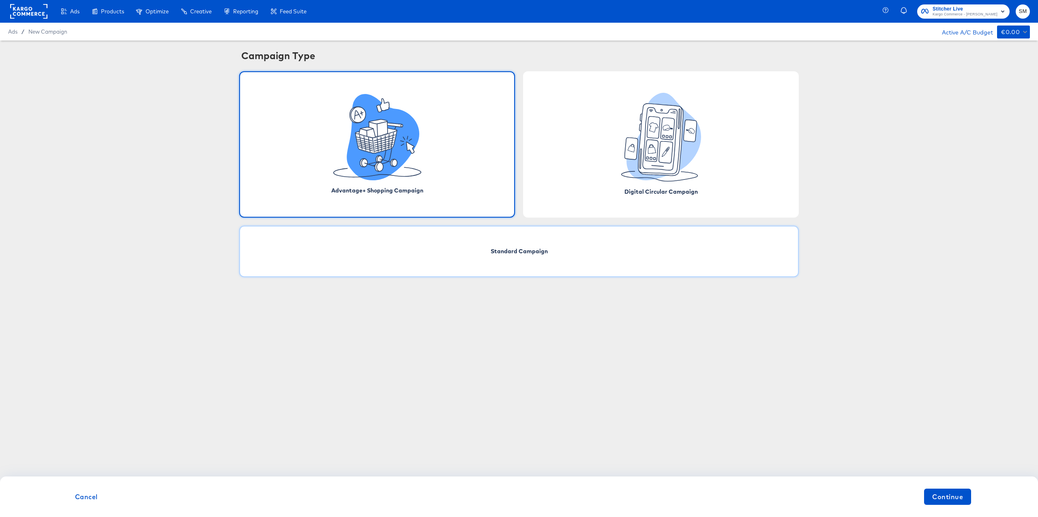
click at [671, 261] on div "Standard Campaign" at bounding box center [519, 251] width 560 height 51
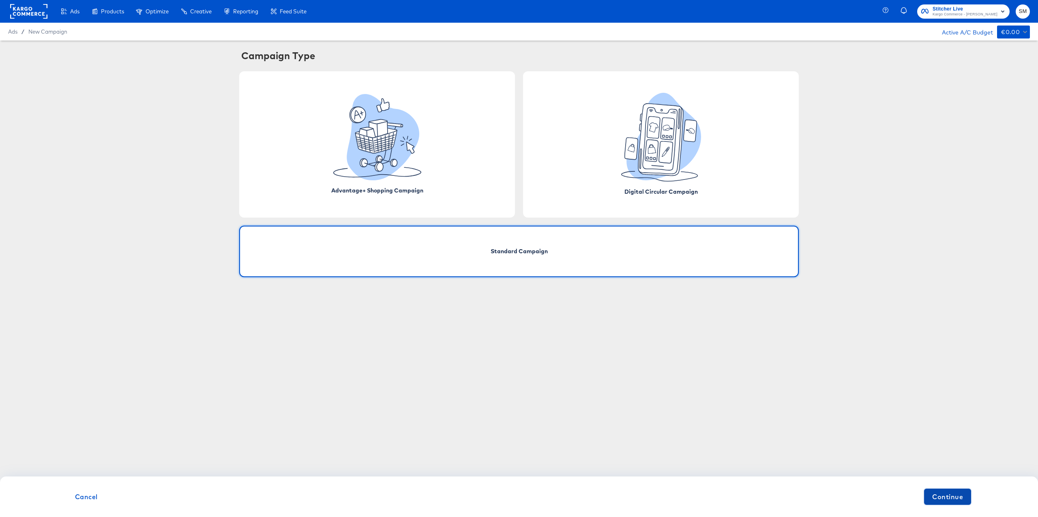
drag, startPoint x: 957, startPoint y: 500, endPoint x: 840, endPoint y: 467, distance: 122.2
click at [957, 500] on span "Continue" at bounding box center [947, 496] width 31 height 11
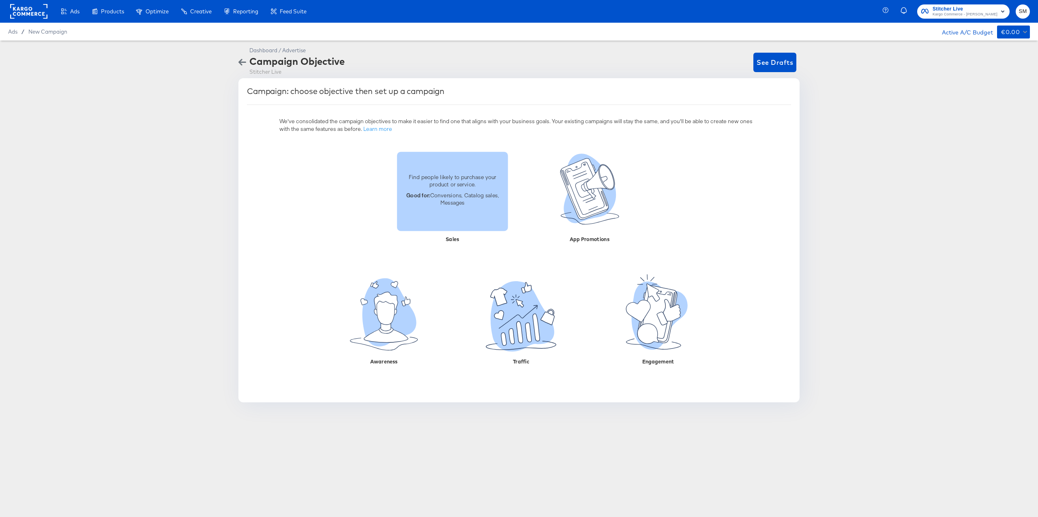
click at [453, 213] on div "Find people likely to purchase your product or service. Good for: Conversions, …" at bounding box center [452, 191] width 111 height 46
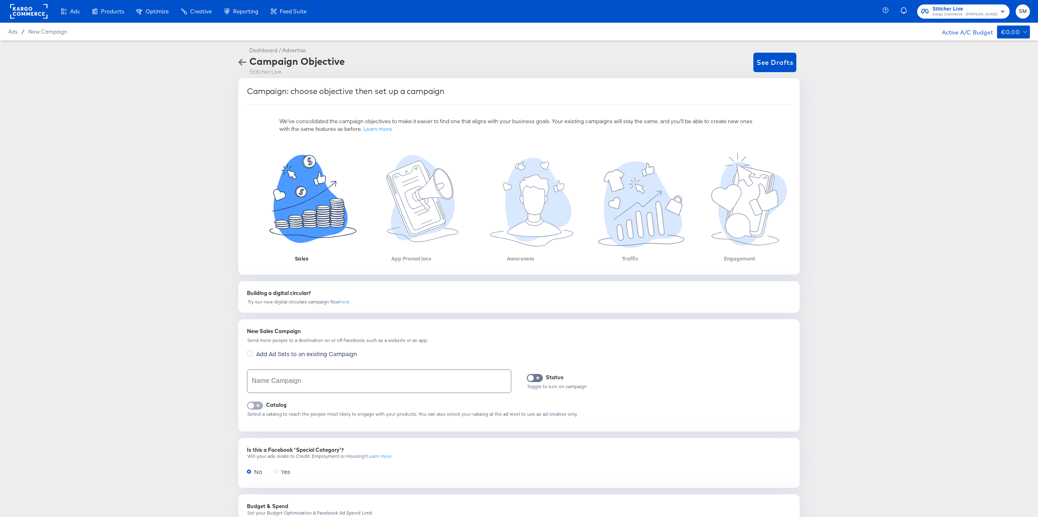
click at [255, 407] on input "checkbox" at bounding box center [251, 408] width 24 height 8
checkbox input "true"
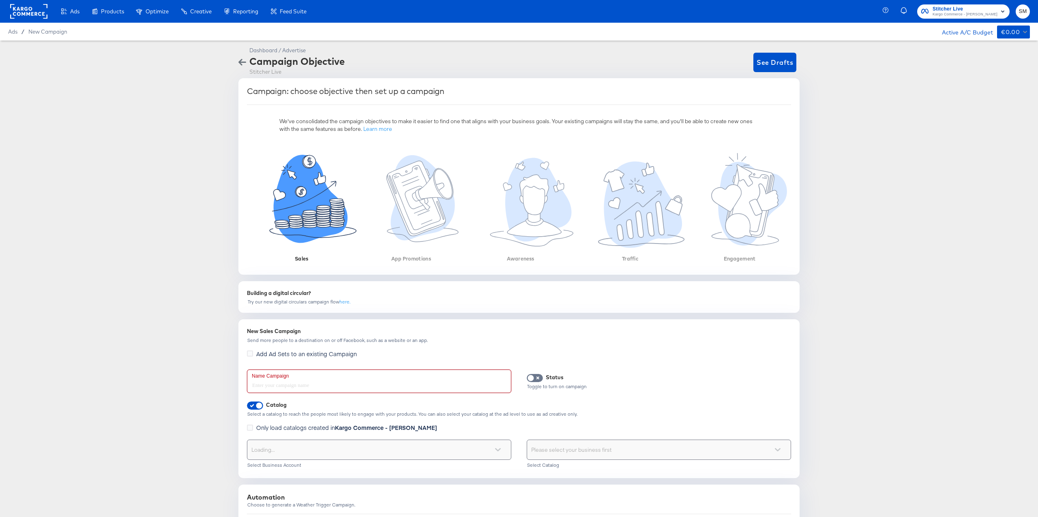
click at [289, 387] on input "text" at bounding box center [379, 381] width 264 height 23
type input "Test PDP SM"
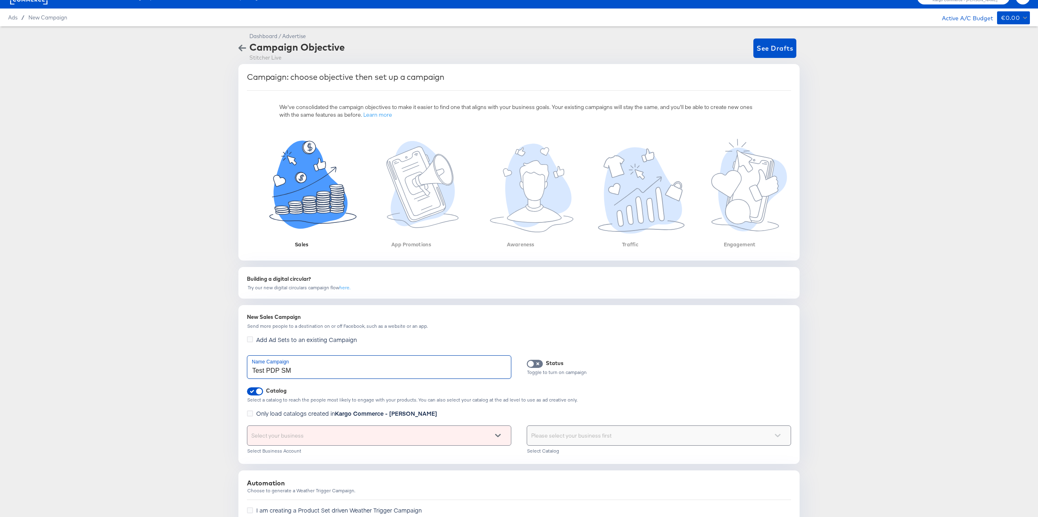
click at [354, 446] on div "Select your business" at bounding box center [379, 436] width 264 height 20
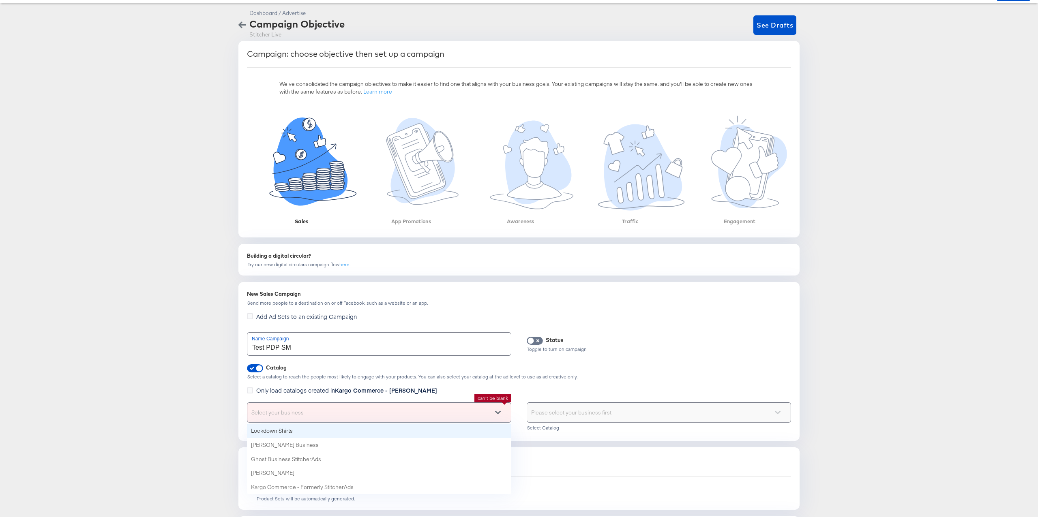
scroll to position [38, 0]
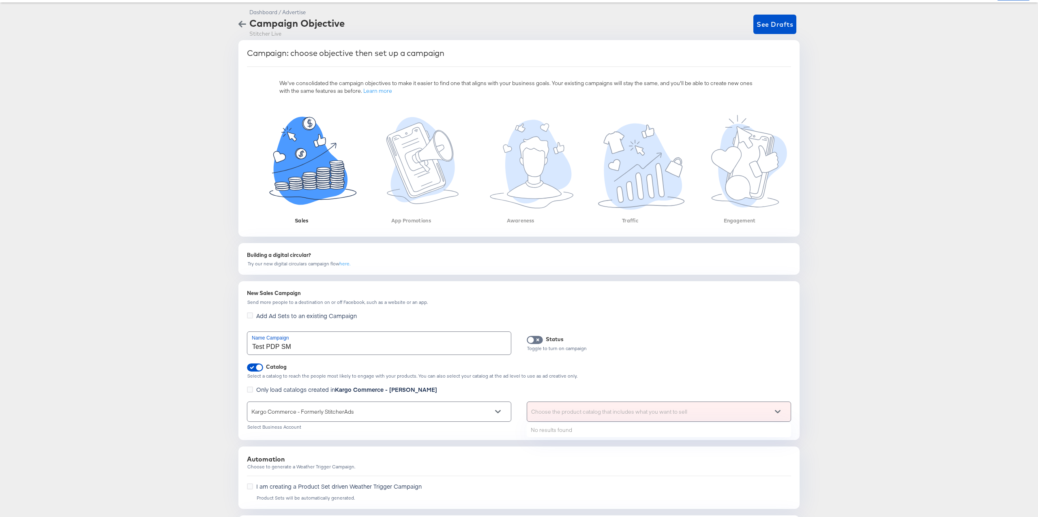
click at [588, 417] on div "Choose the product catalog that includes what you want to sell" at bounding box center [659, 411] width 264 height 19
paste input "3029688707317713"
type input "3029688707317713"
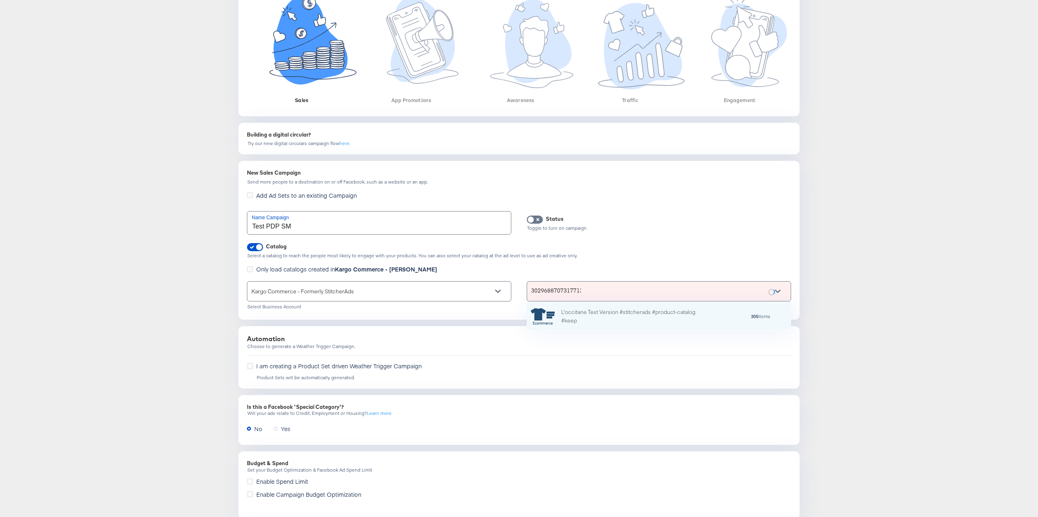
scroll to position [27, 264]
click at [616, 319] on div "L'occitane Test Version #stitcherads #product-catalog #keep" at bounding box center [632, 316] width 142 height 17
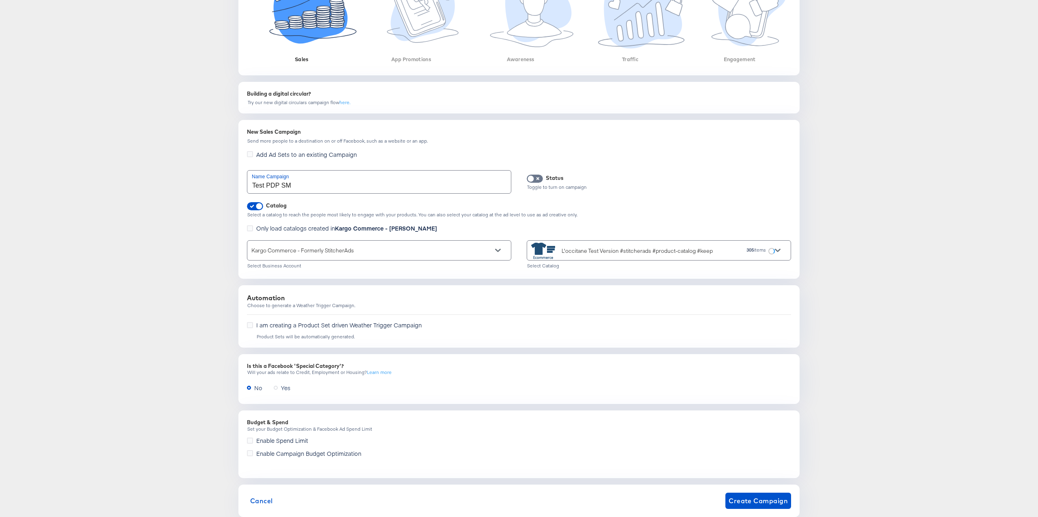
scroll to position [219, 0]
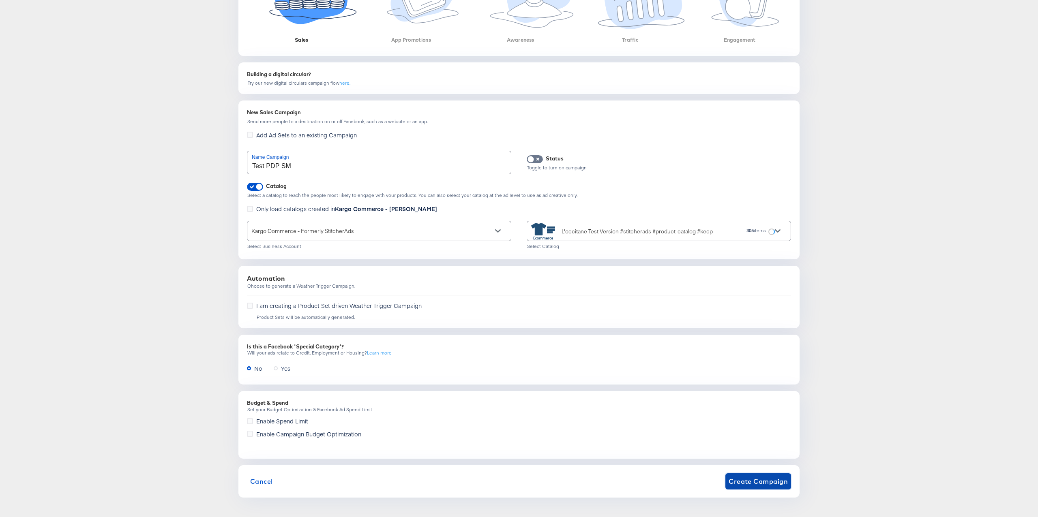
click at [747, 479] on span "Create Campaign" at bounding box center [758, 481] width 59 height 11
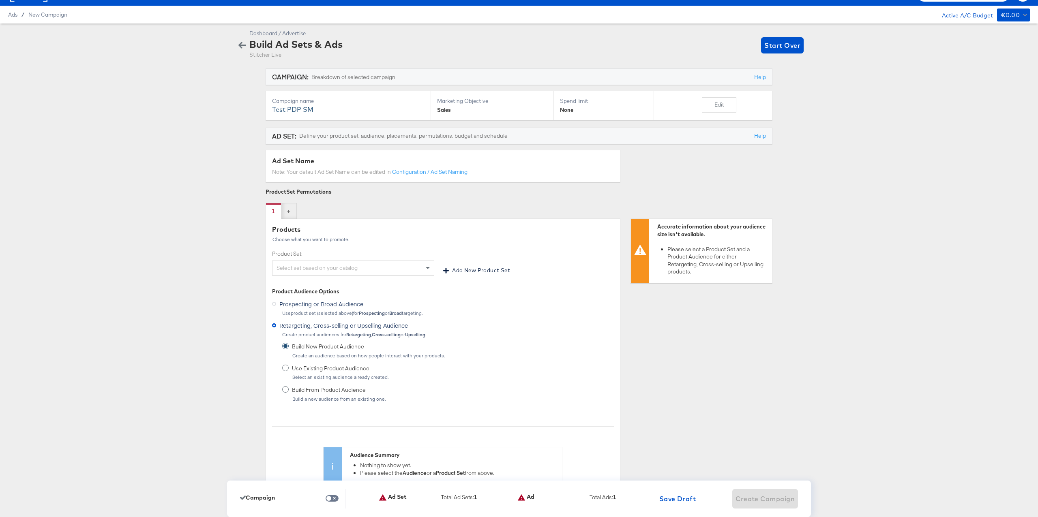
scroll to position [22, 0]
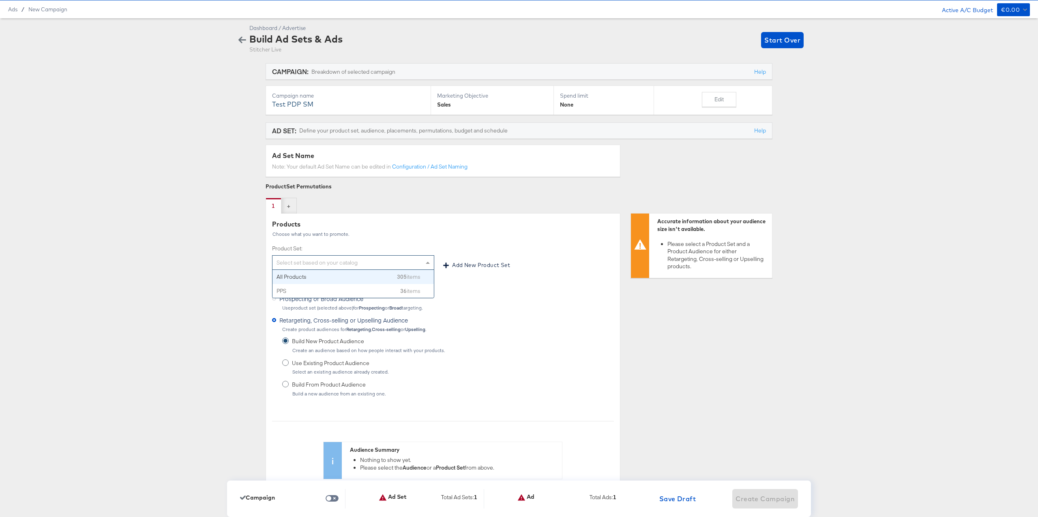
click at [332, 263] on div "Select set based on your catalog" at bounding box center [353, 263] width 161 height 14
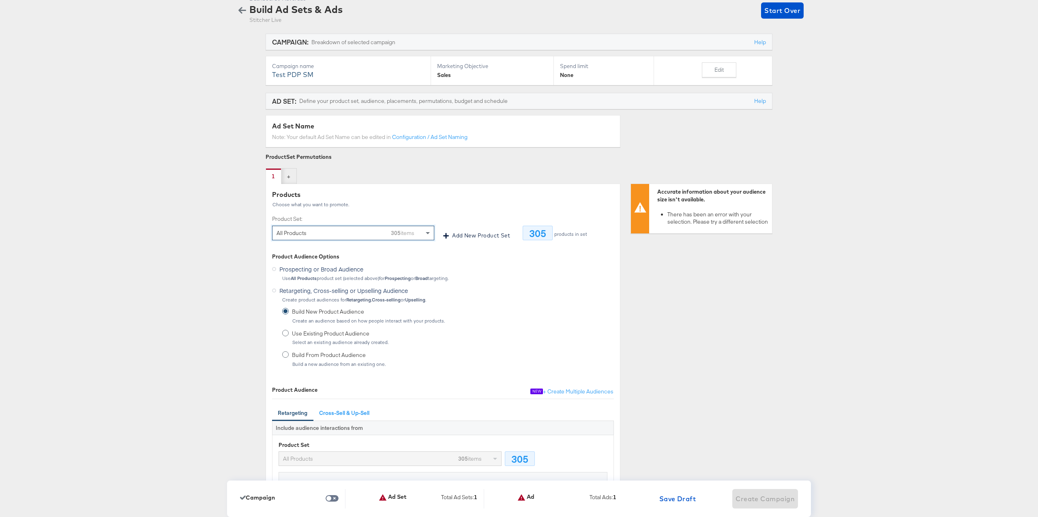
scroll to position [73, 0]
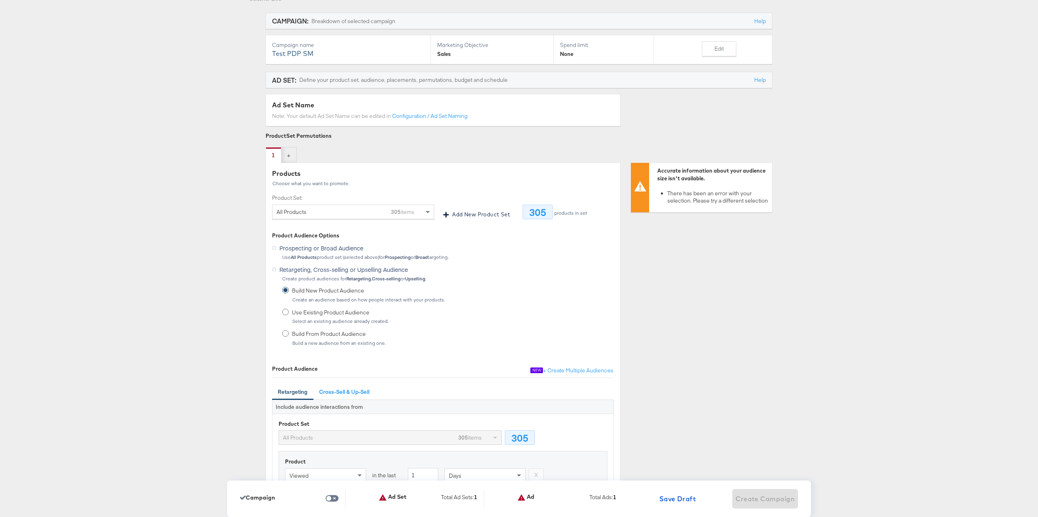
click at [281, 249] on span "Prospecting or Broad Audience" at bounding box center [321, 248] width 84 height 8
click at [0, 0] on input "Prospecting or Broad Audience" at bounding box center [0, 0] width 0 height 0
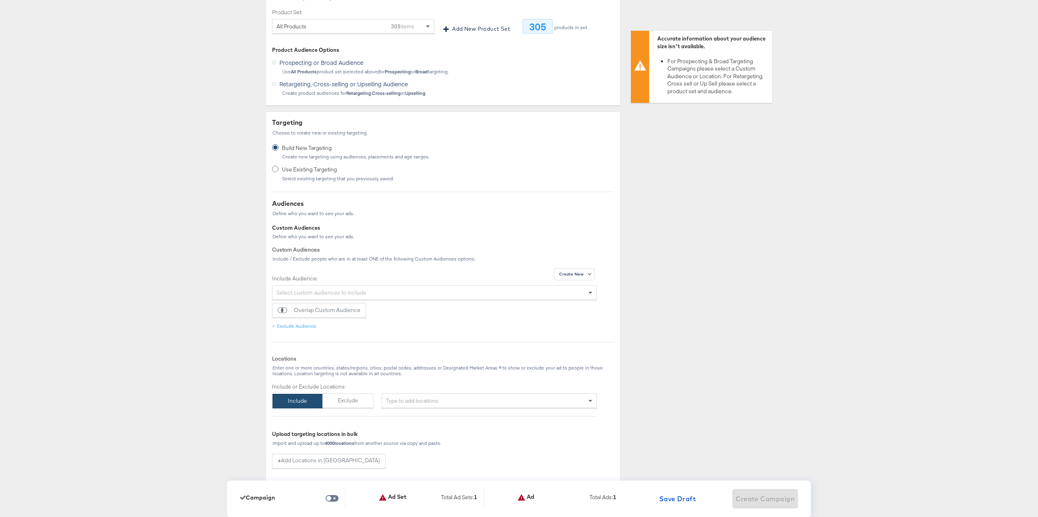
scroll to position [260, 0]
click at [314, 295] on div "Select custom audiences to include" at bounding box center [435, 291] width 324 height 14
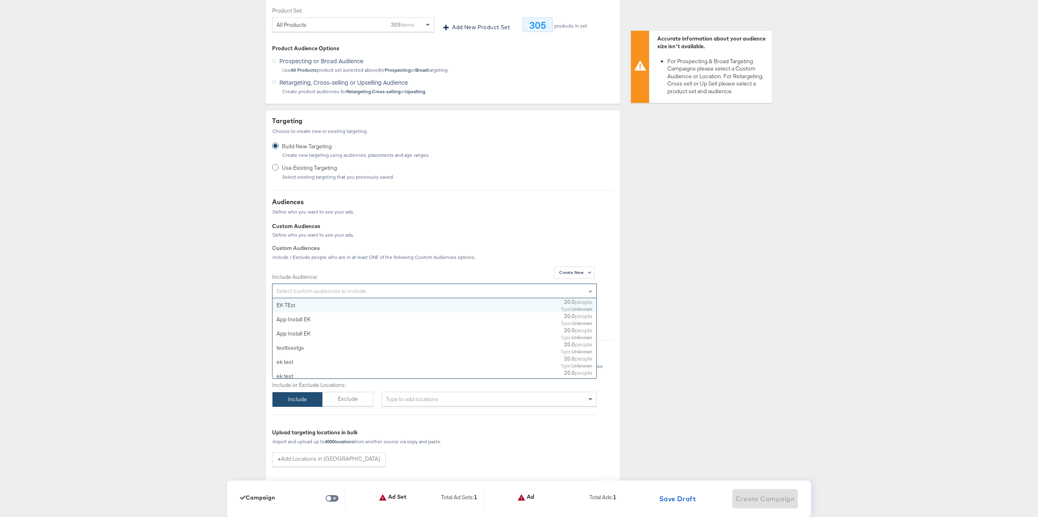
scroll to position [80, 324]
click at [309, 349] on div "testtsestgs" at bounding box center [384, 348] width 215 height 8
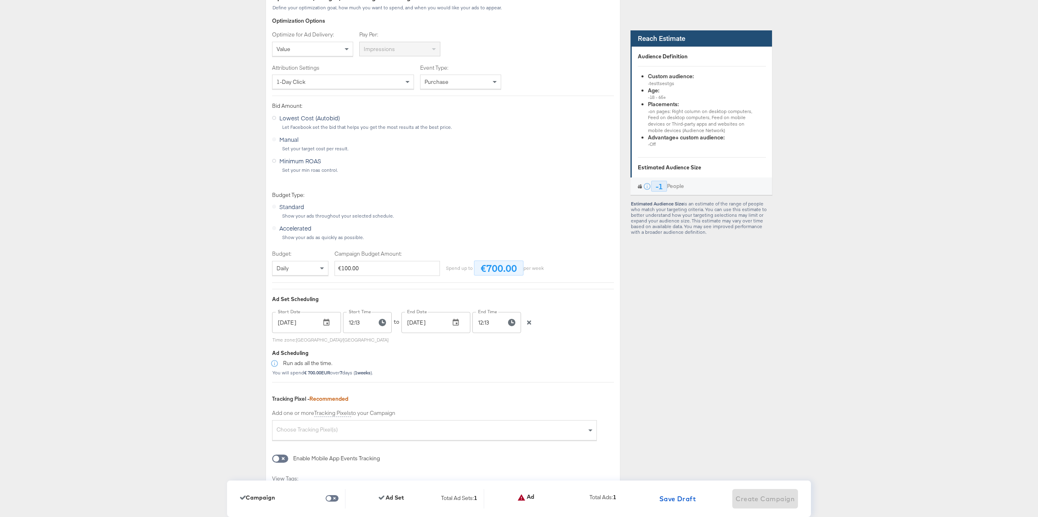
scroll to position [1328, 0]
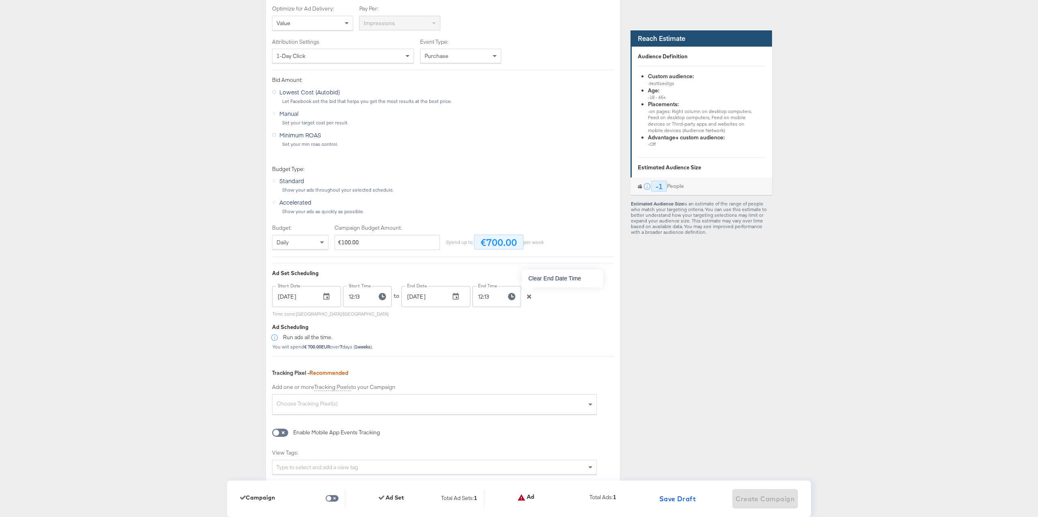
click at [530, 298] on icon "button" at bounding box center [529, 297] width 6 height 6
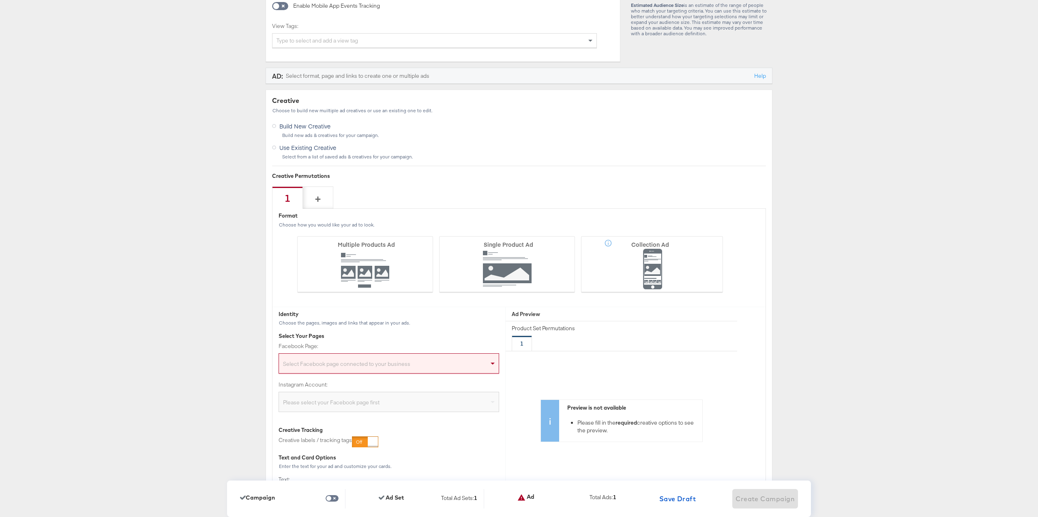
scroll to position [1813, 0]
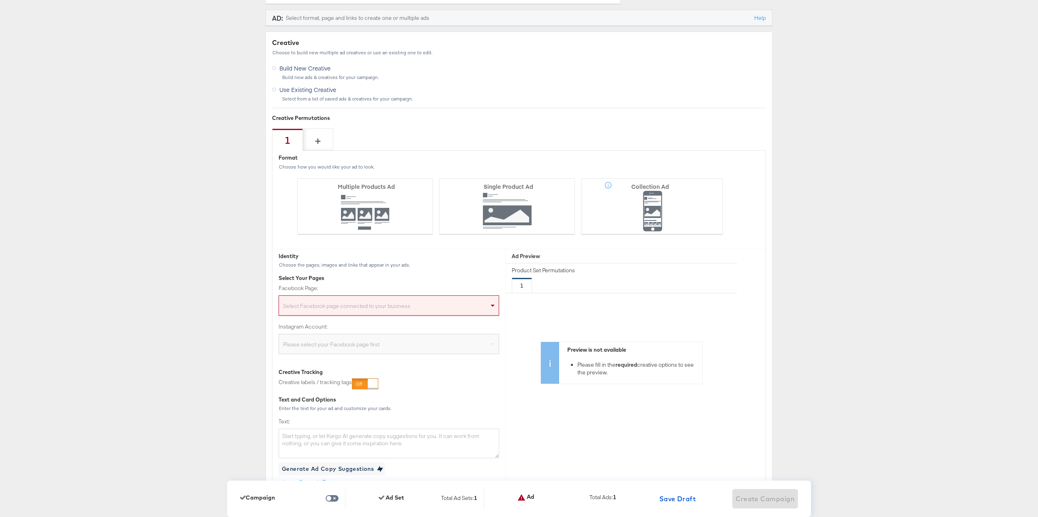
click at [467, 306] on div "Select Facebook page connected to your business" at bounding box center [389, 307] width 220 height 16
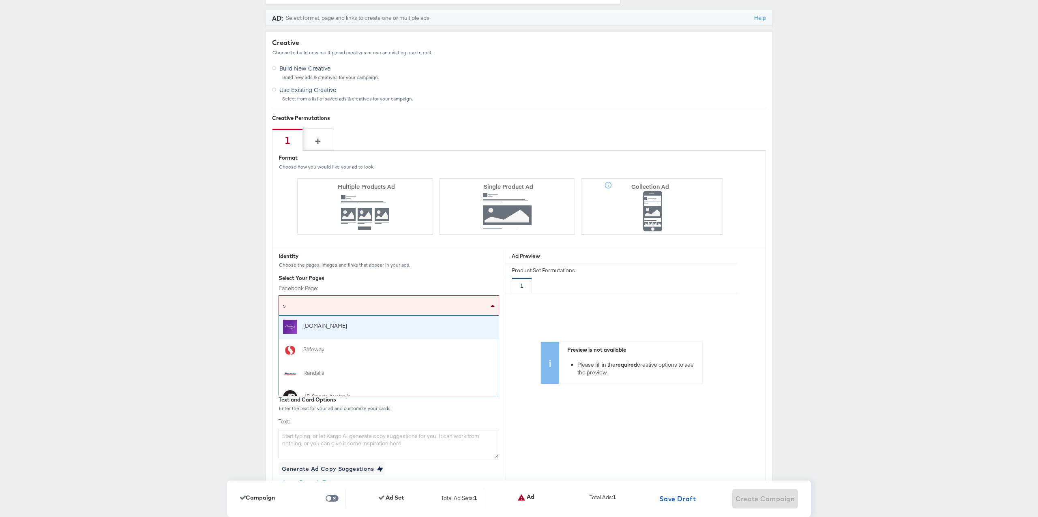
type input "st"
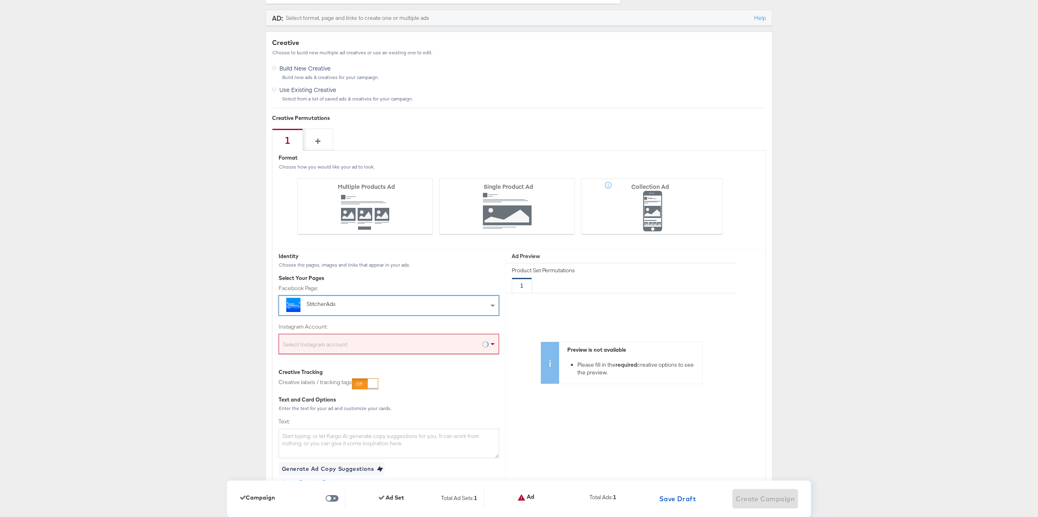
click at [422, 349] on div "Select Instagram account" at bounding box center [389, 346] width 220 height 16
type input "s"
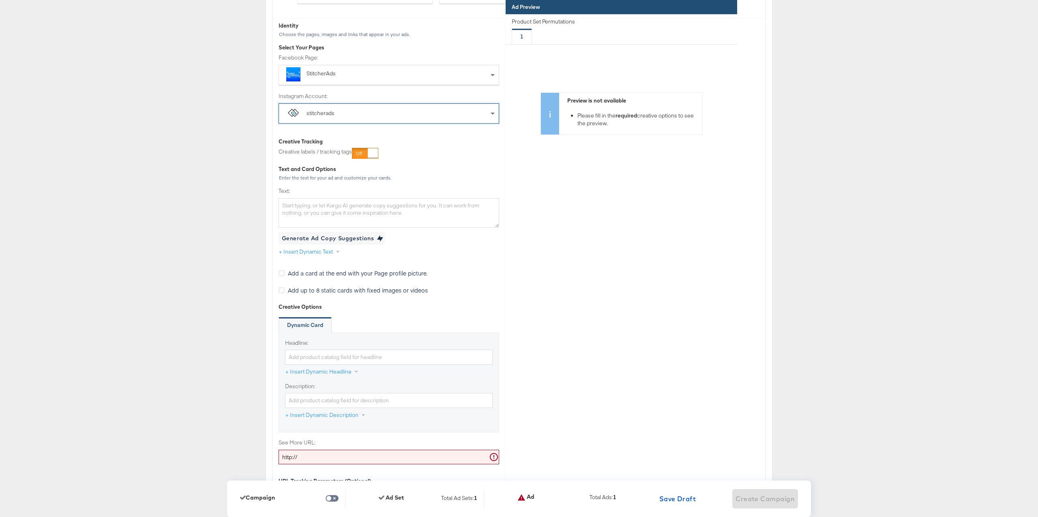
scroll to position [2084, 0]
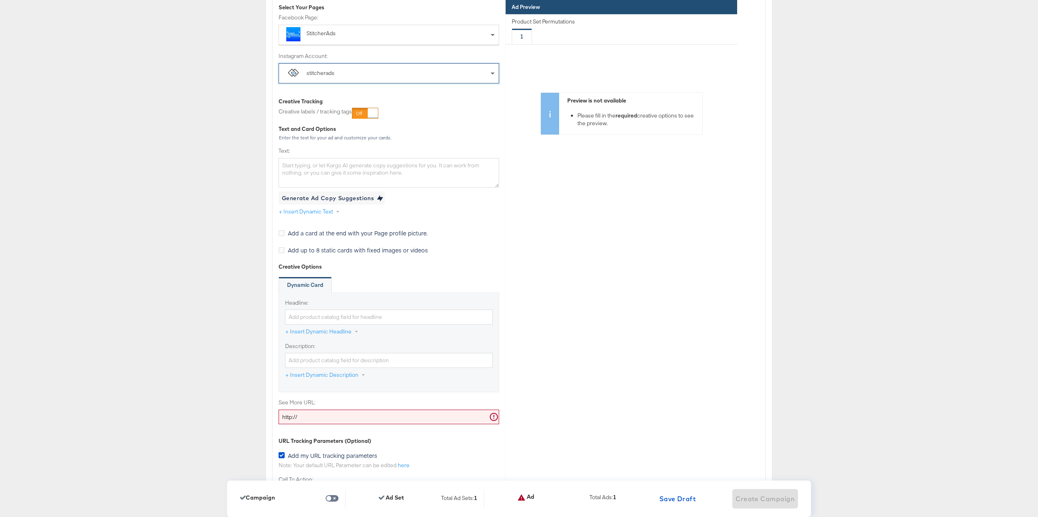
click at [333, 417] on input "http://" at bounding box center [389, 417] width 221 height 15
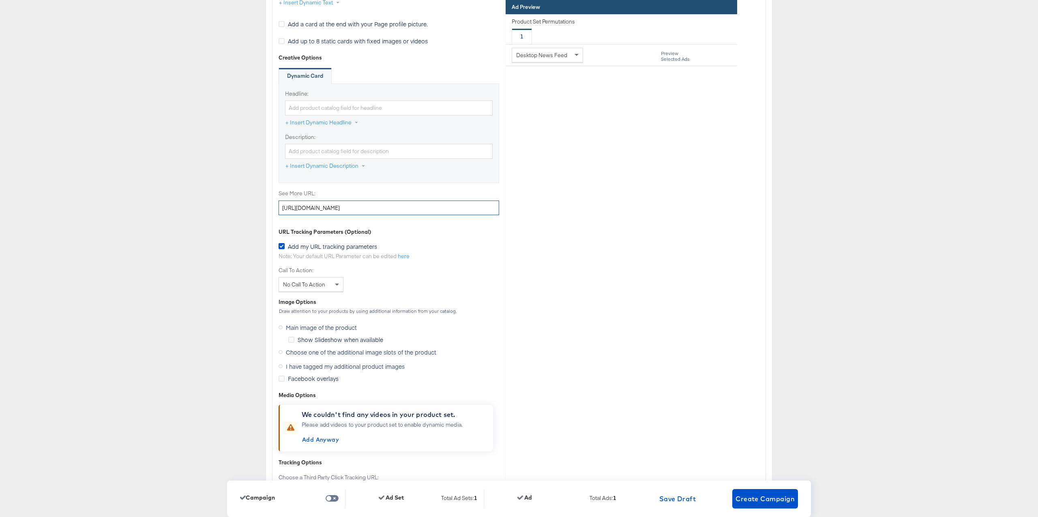
scroll to position [2300, 0]
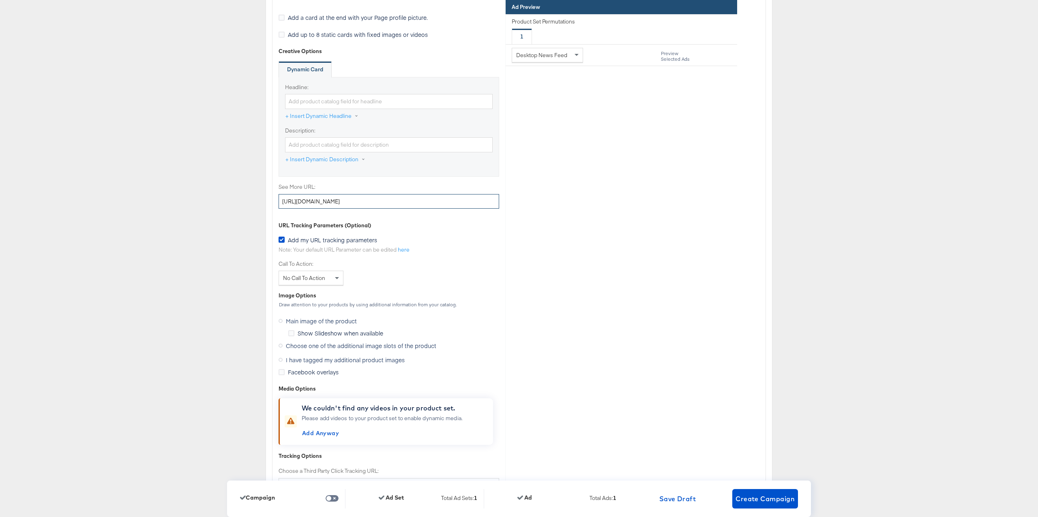
type input "[URL][DOMAIN_NAME]"
click at [342, 347] on span "Choose one of the additional image slots of the product" at bounding box center [361, 346] width 150 height 8
click at [0, 0] on input "Choose one of the additional image slots of the product" at bounding box center [0, 0] width 0 height 0
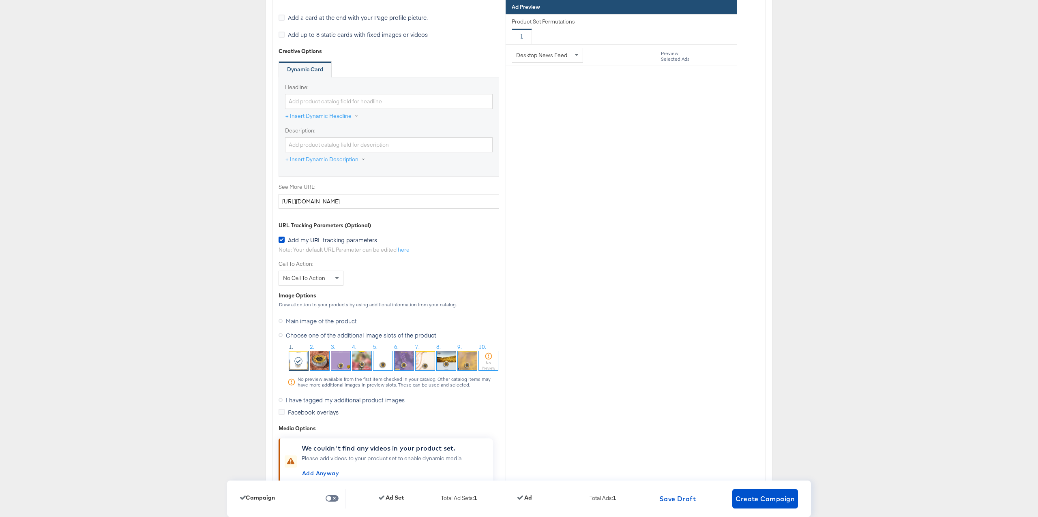
click at [340, 324] on span "Main image of the product" at bounding box center [321, 321] width 71 height 8
click at [0, 0] on input "Main image of the product" at bounding box center [0, 0] width 0 height 0
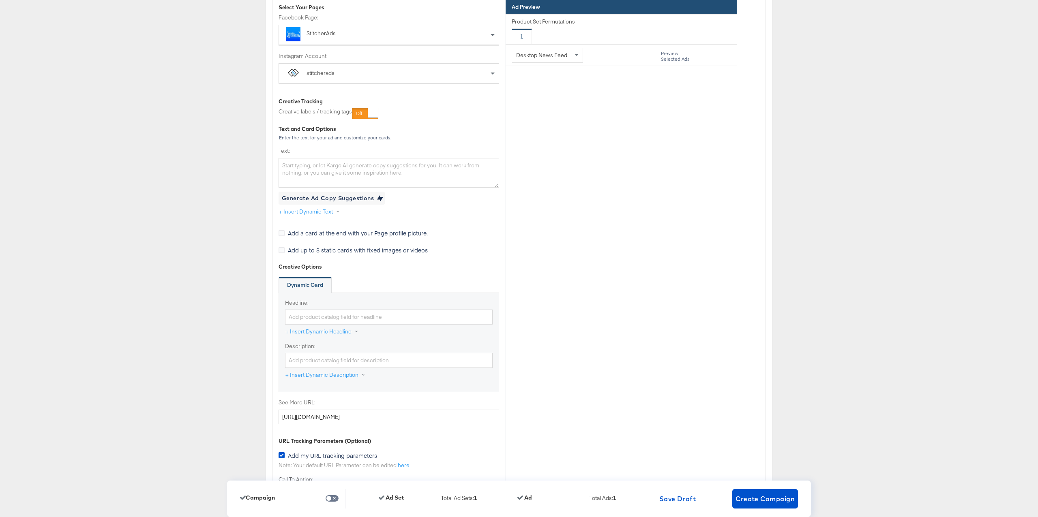
scroll to position [2111, 0]
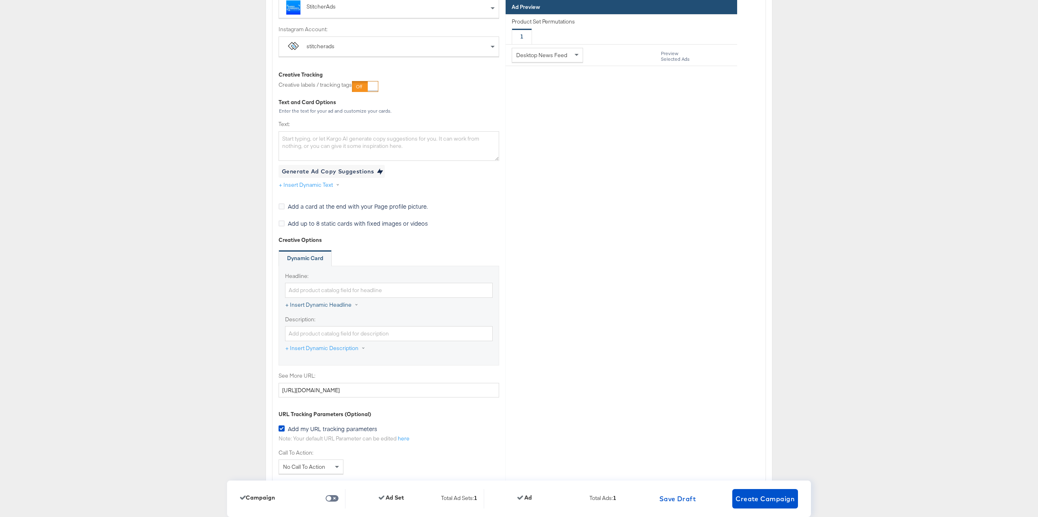
click at [330, 304] on button "+ Insert Dynamic Headline" at bounding box center [326, 305] width 82 height 15
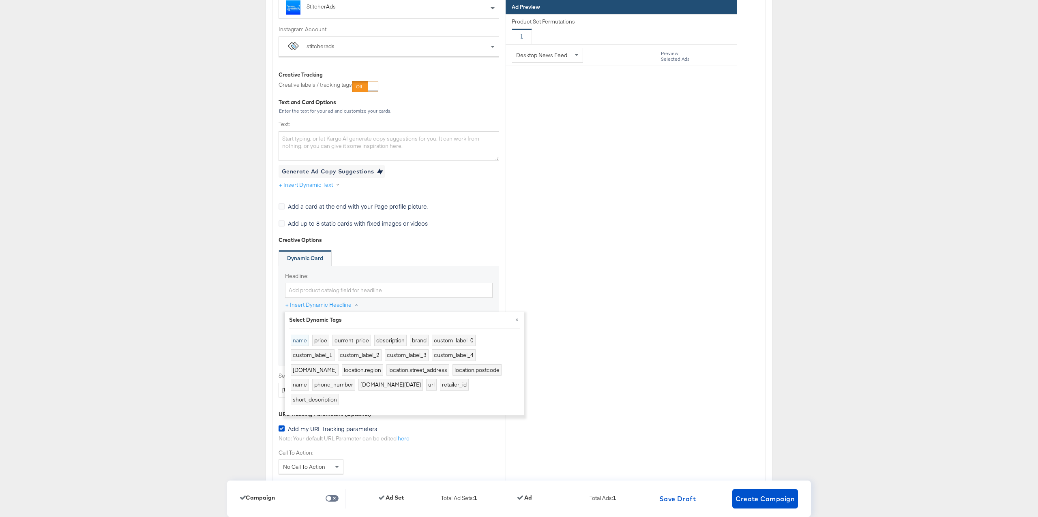
click at [302, 340] on button "name" at bounding box center [300, 341] width 18 height 12
type input "{{[DOMAIN_NAME]}}"
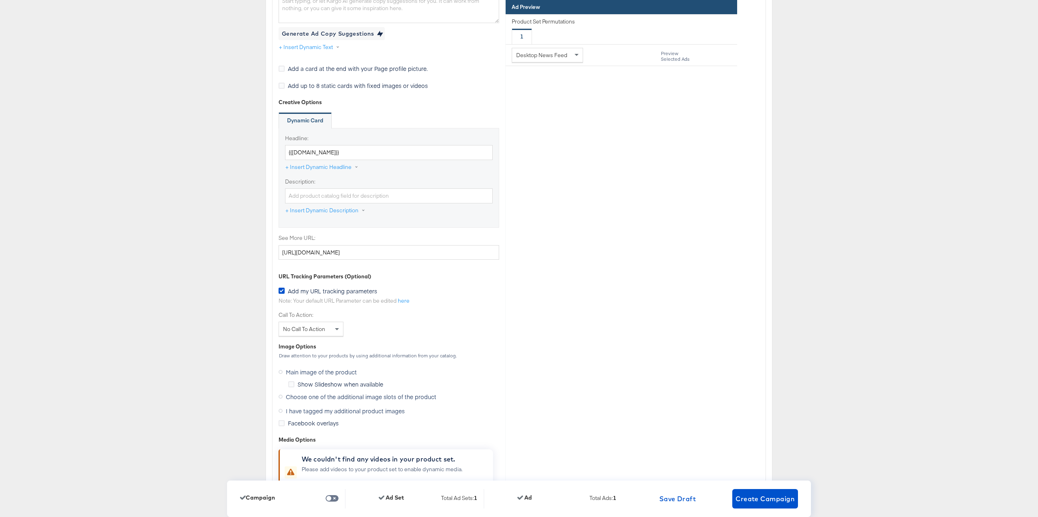
scroll to position [2251, 0]
click at [280, 289] on icon at bounding box center [282, 288] width 6 height 6
click at [0, 0] on input "Add my URL tracking parameters" at bounding box center [0, 0] width 0 height 0
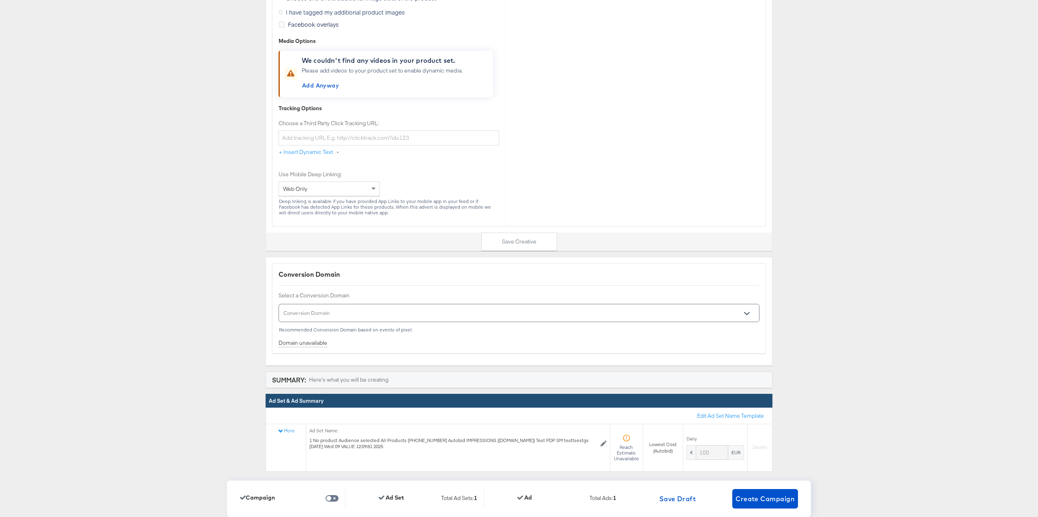
scroll to position [2653, 0]
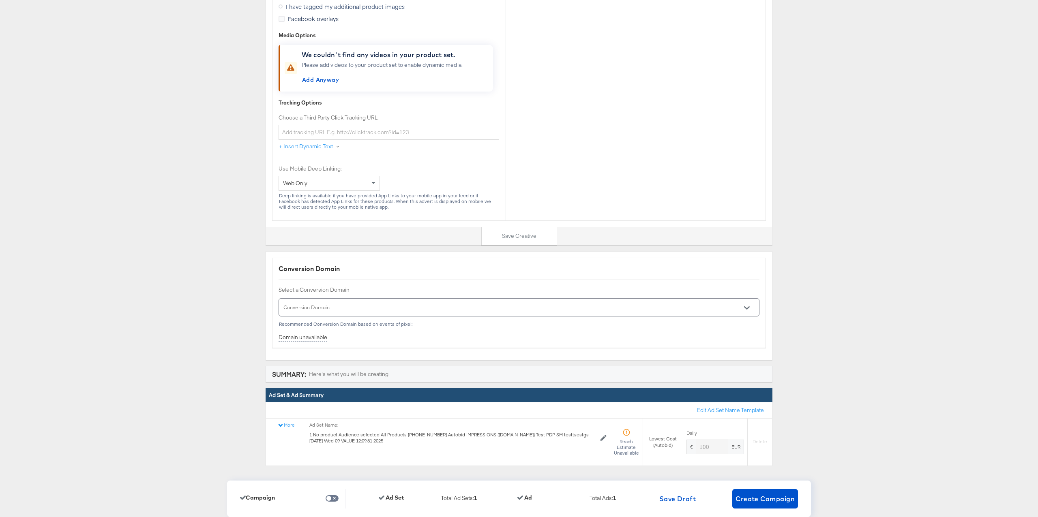
click at [329, 308] on input "Conversion Domain" at bounding box center [507, 311] width 451 height 9
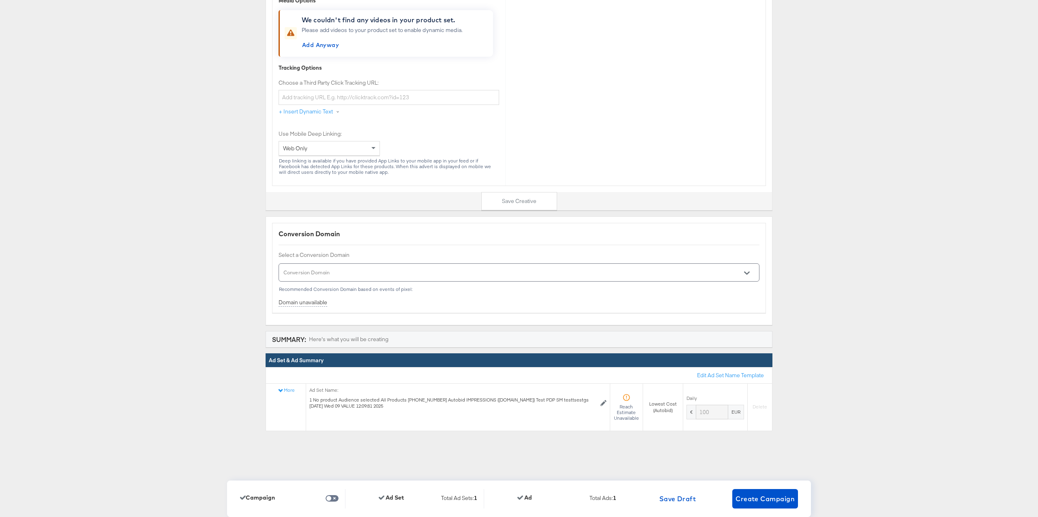
scroll to position [2702, 0]
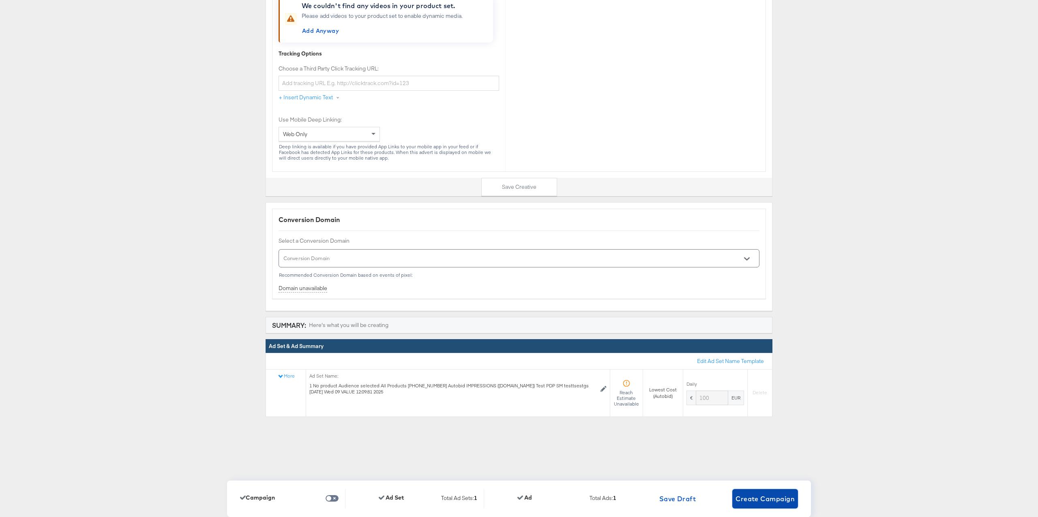
click at [747, 500] on span "Create Campaign" at bounding box center [765, 499] width 59 height 11
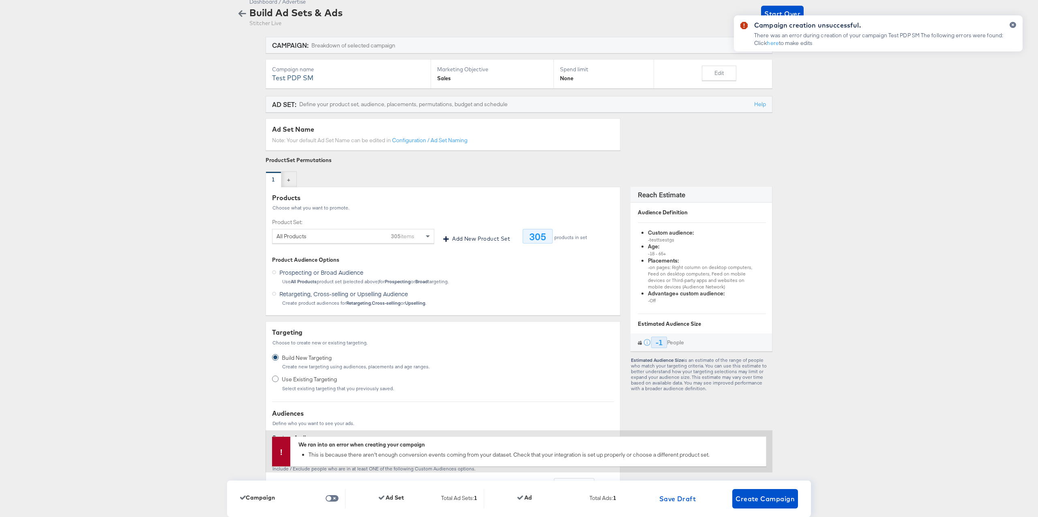
scroll to position [0, 0]
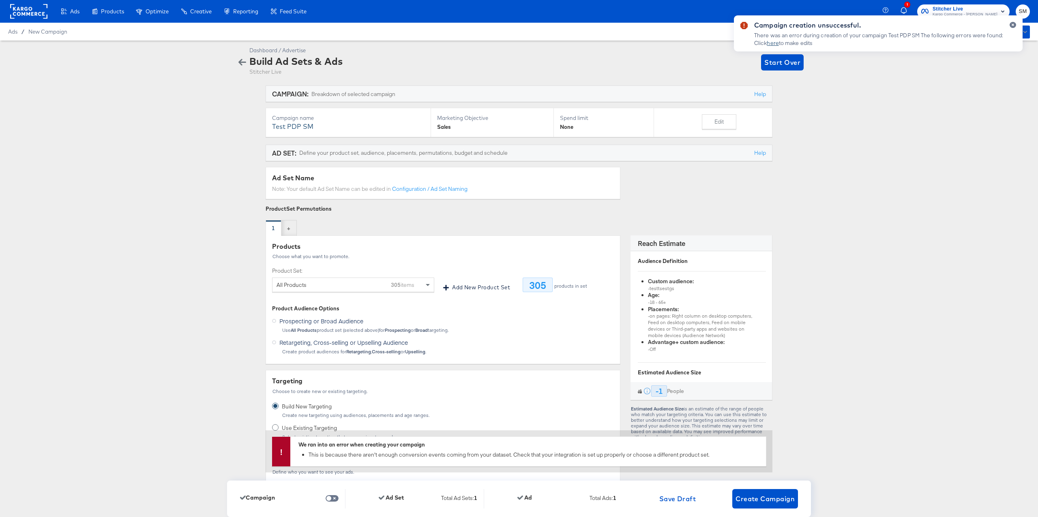
click at [775, 44] on link "here" at bounding box center [773, 42] width 12 height 7
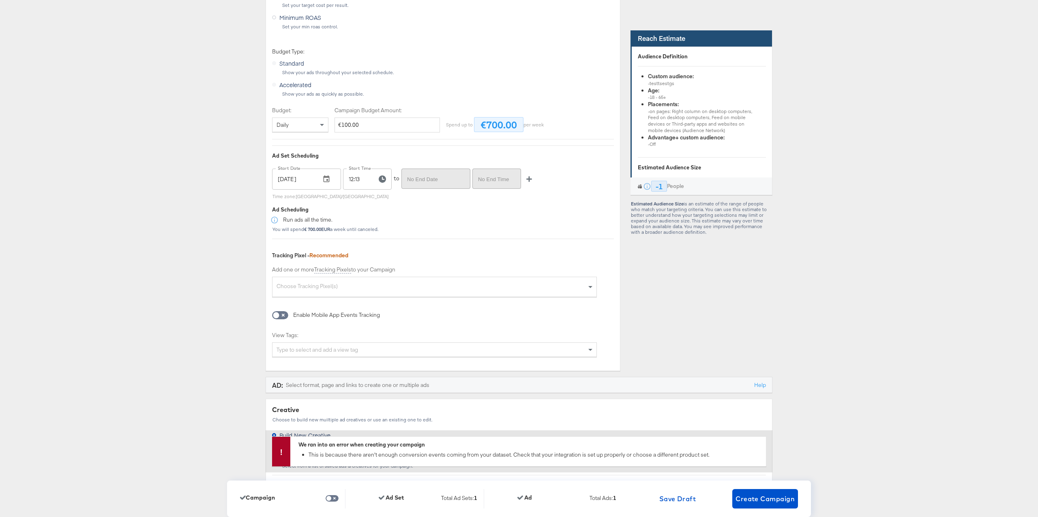
scroll to position [1470, 0]
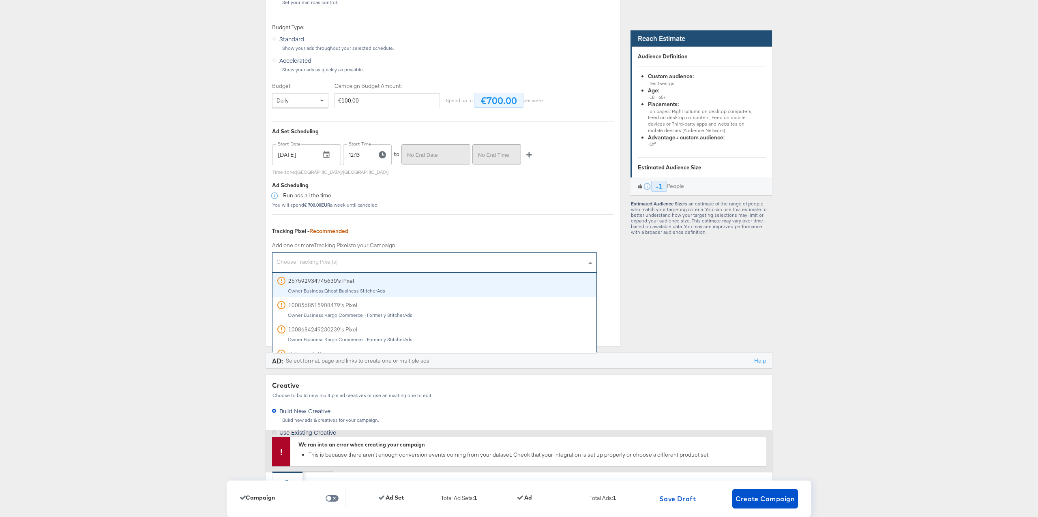
click at [303, 263] on div "Choose Tracking Pixel(s)" at bounding box center [435, 263] width 324 height 17
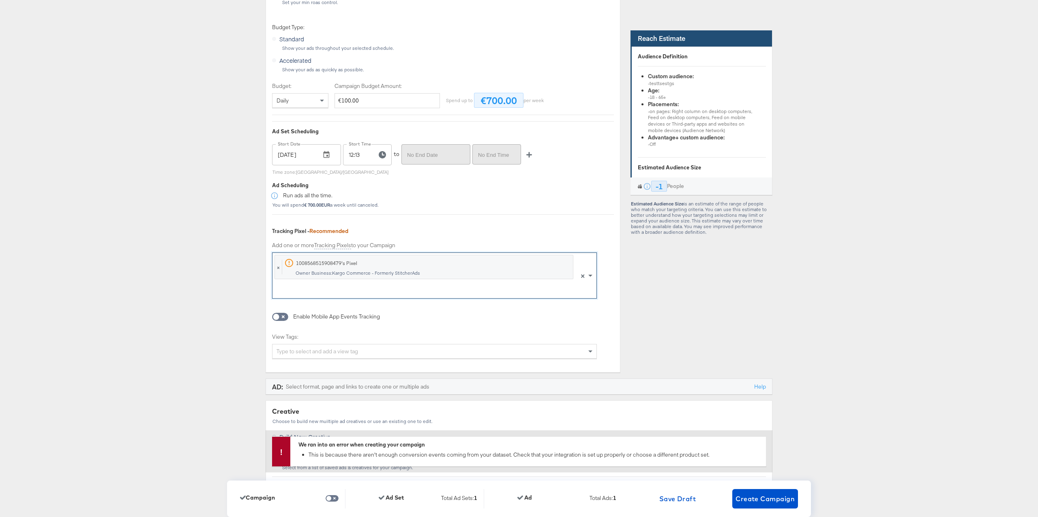
click at [206, 309] on div "Dashboard / Advertise Build Ad Sets & Ads Stitcher Live Start Over CAMPAIGN: Br…" at bounding box center [519, 174] width 1038 height 3206
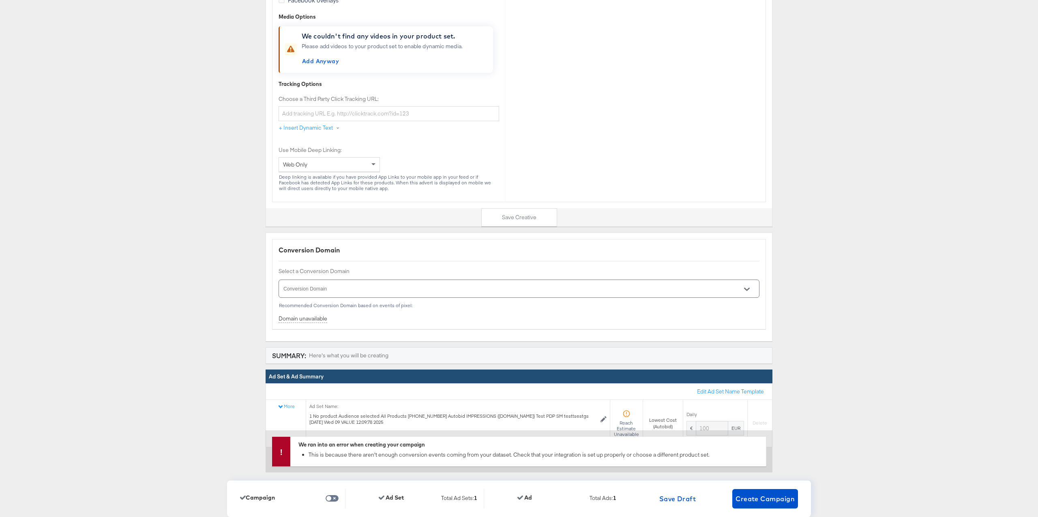
scroll to position [2698, 0]
click at [776, 498] on span "Create Campaign" at bounding box center [765, 499] width 59 height 11
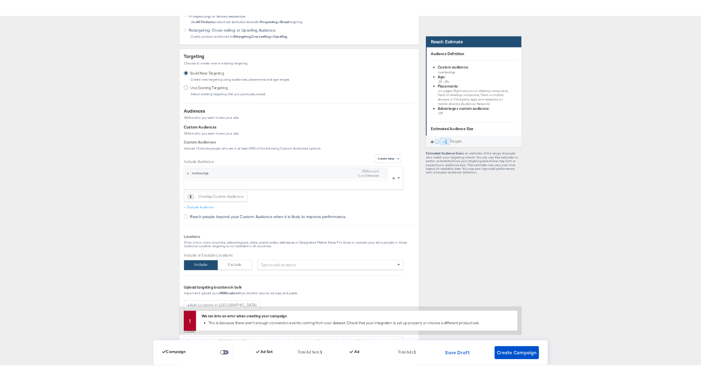
scroll to position [322, 0]
